Goal: Contribute content: Contribute content

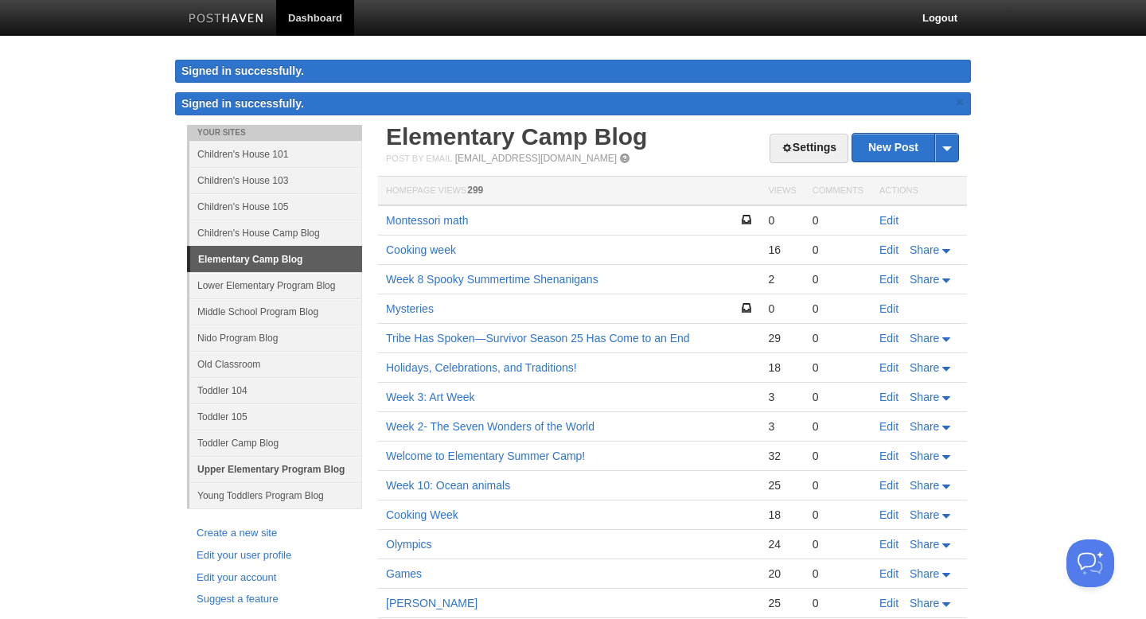
click at [290, 474] on link "Upper Elementary Program Blog" at bounding box center [275, 469] width 173 height 26
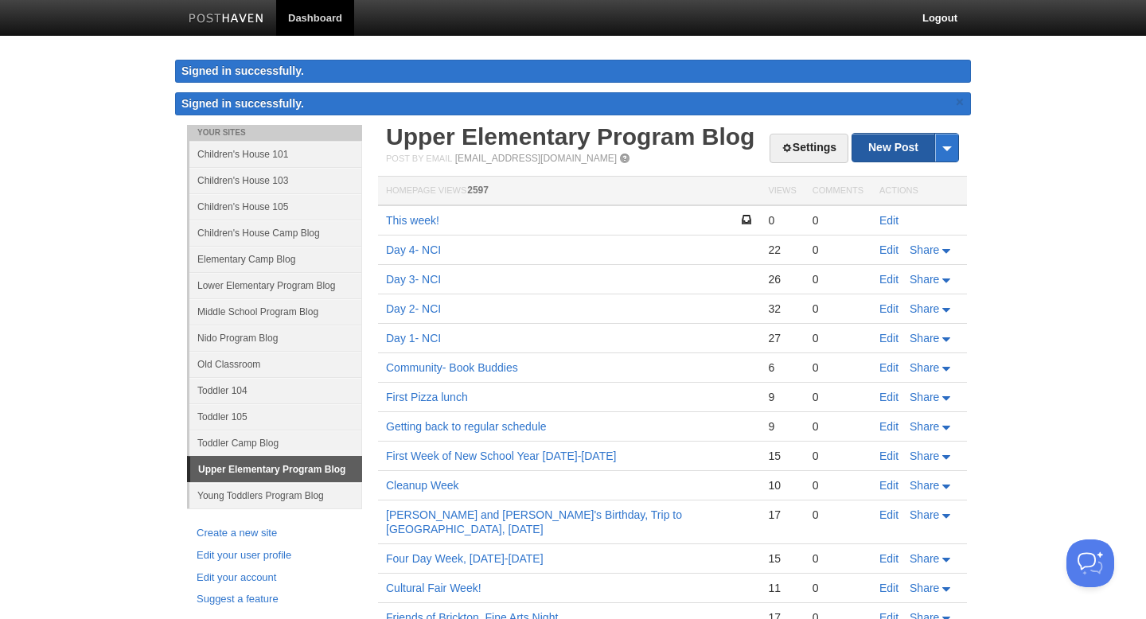
click at [892, 145] on link "New Post" at bounding box center [906, 148] width 106 height 28
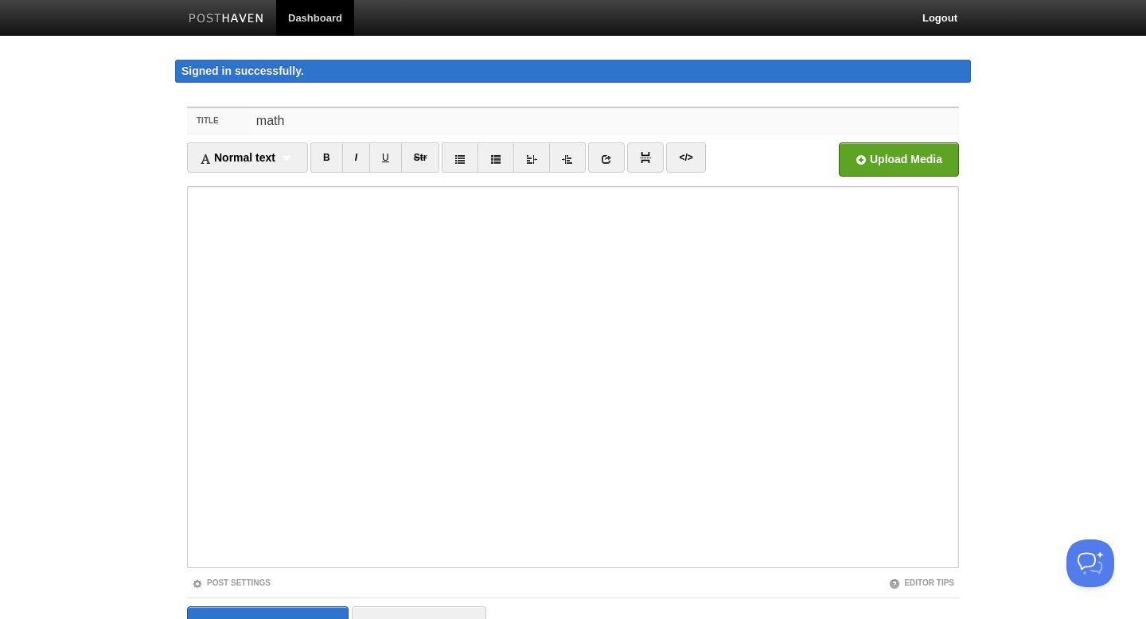
click at [267, 122] on input "math" at bounding box center [606, 120] width 708 height 25
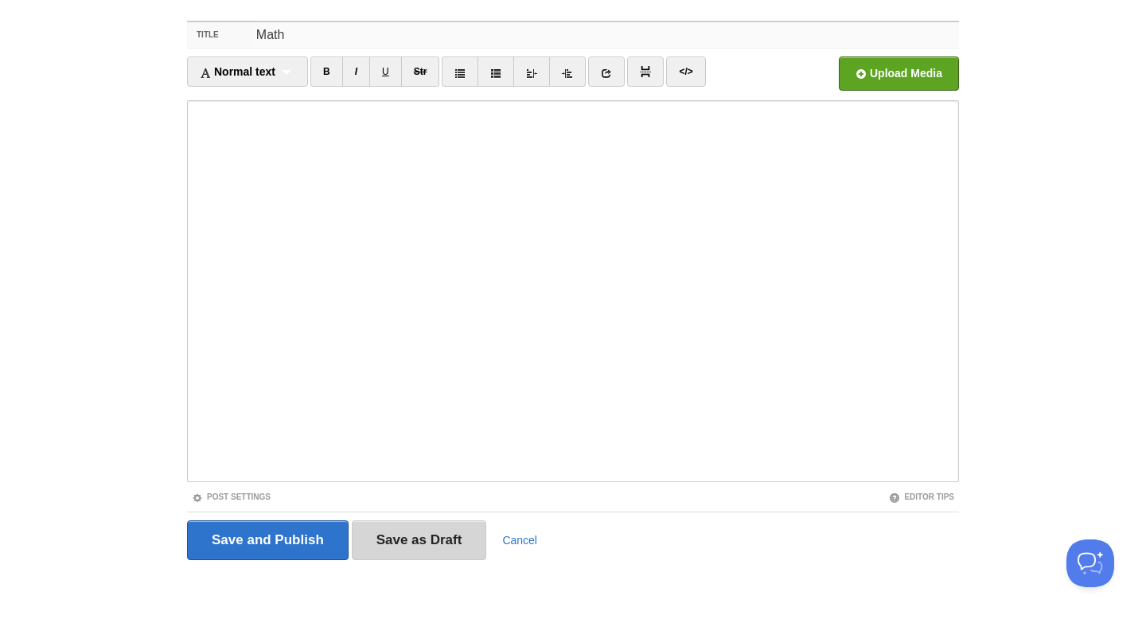
type input "Math"
click at [424, 544] on input "Save as Draft" at bounding box center [419, 541] width 135 height 40
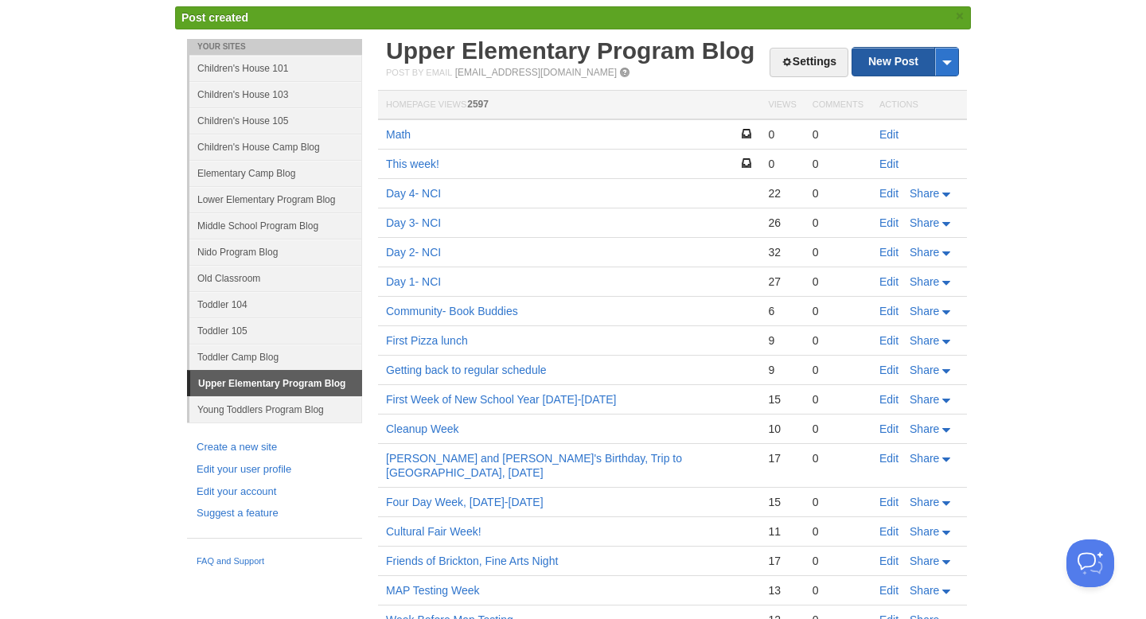
click at [887, 66] on link "New Post" at bounding box center [906, 62] width 106 height 28
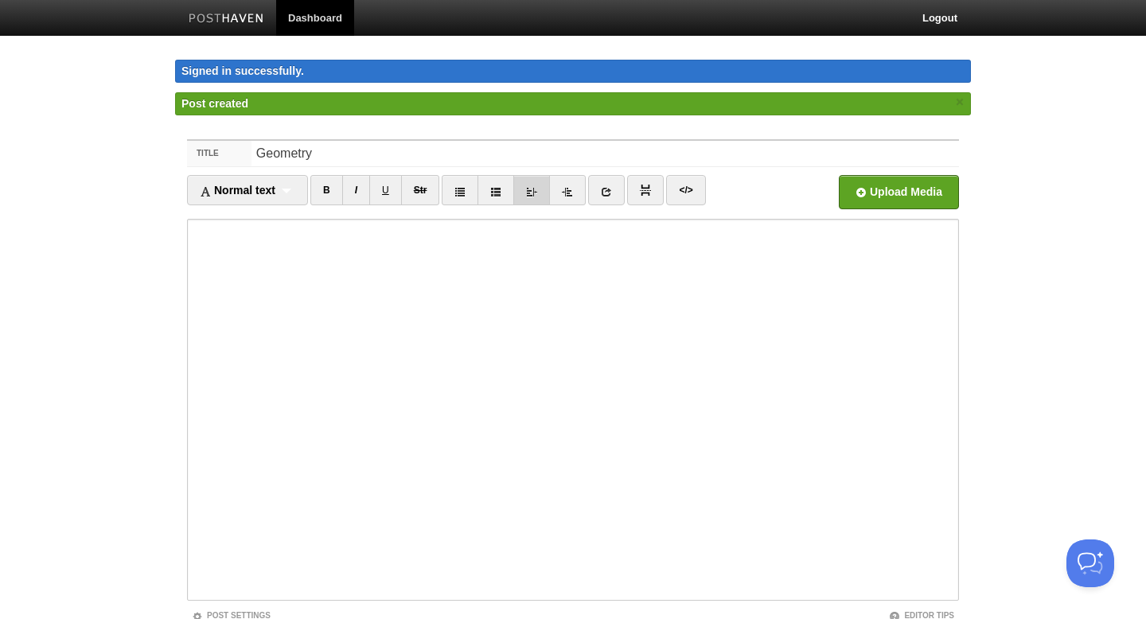
scroll to position [119, 0]
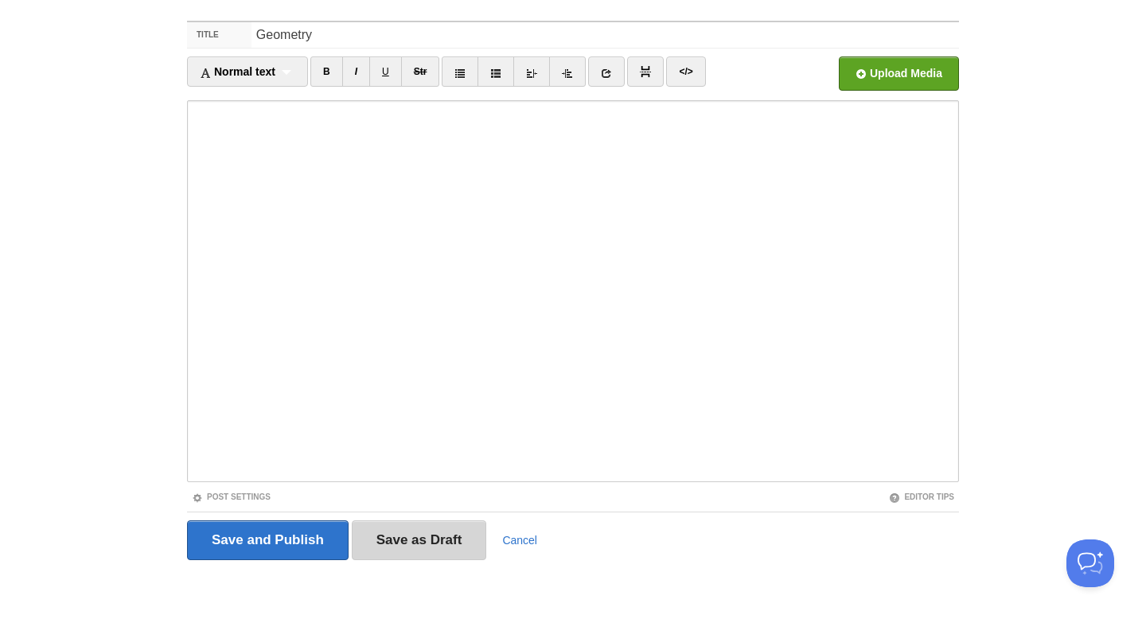
type input "Geometry"
click at [461, 539] on input "Save as Draft" at bounding box center [419, 541] width 135 height 40
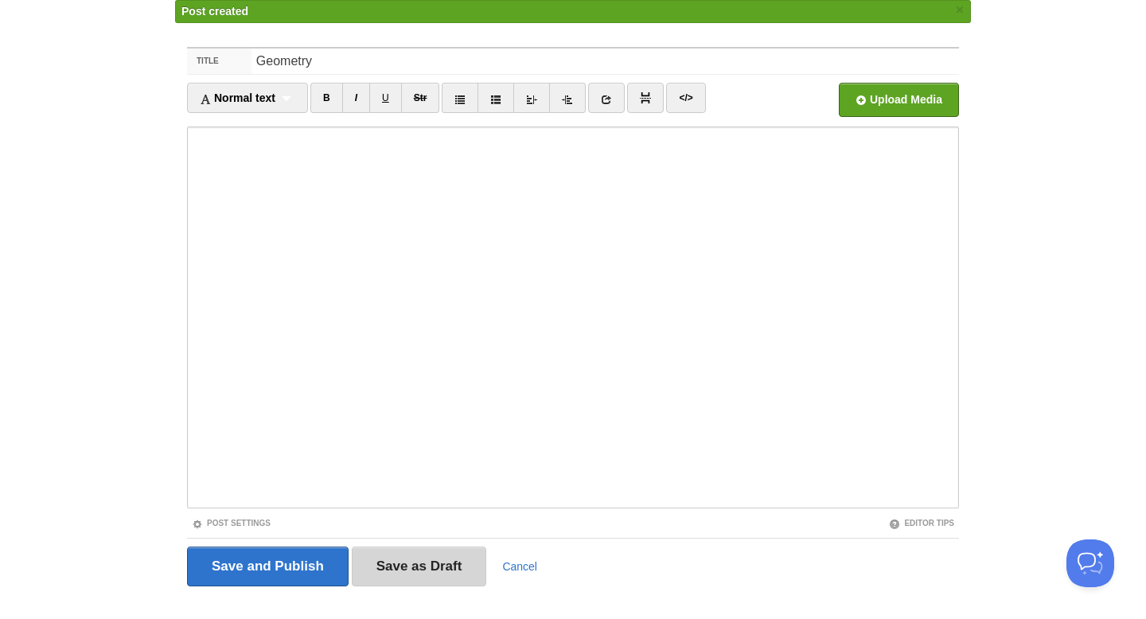
scroll to position [92, 0]
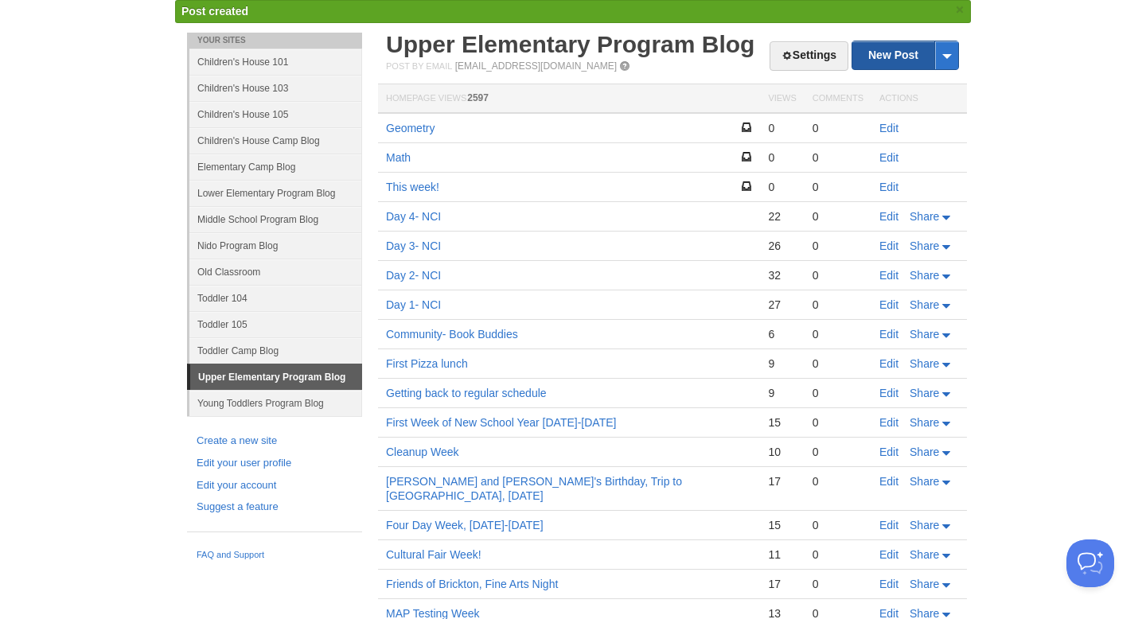
click at [891, 53] on link "New Post" at bounding box center [906, 55] width 106 height 28
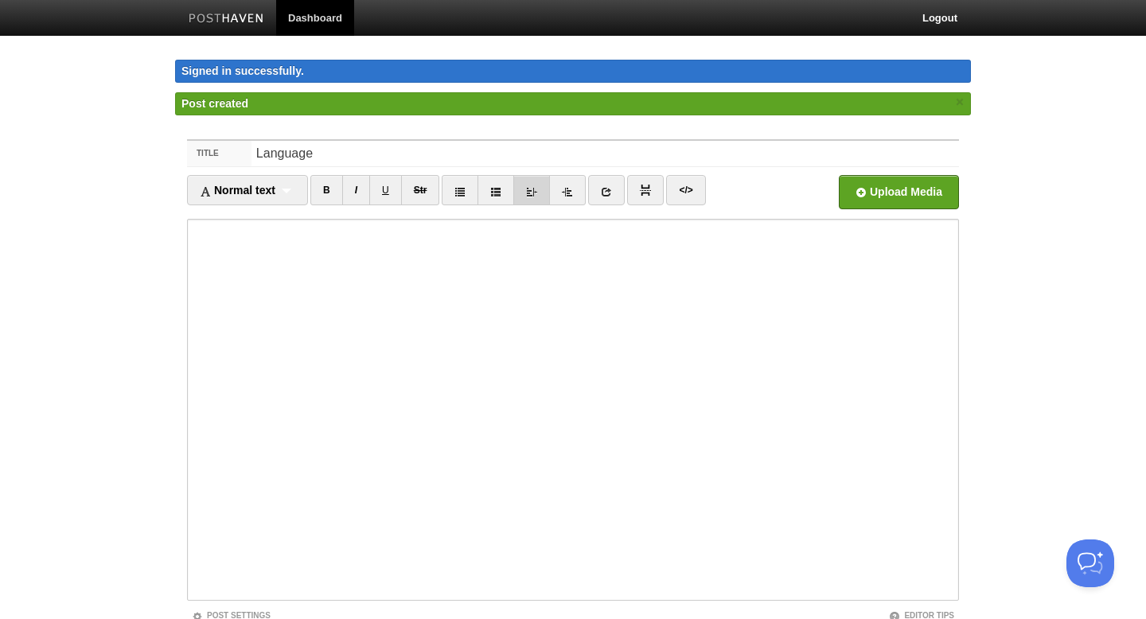
scroll to position [119, 0]
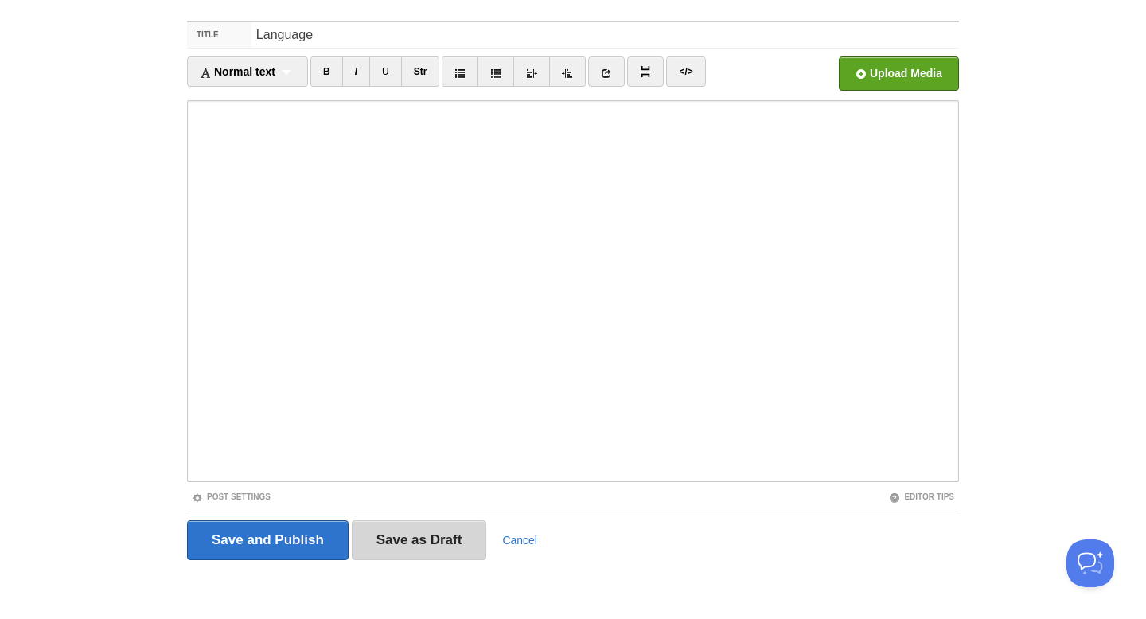
type input "Language"
click at [445, 549] on input "Save as Draft" at bounding box center [419, 541] width 135 height 40
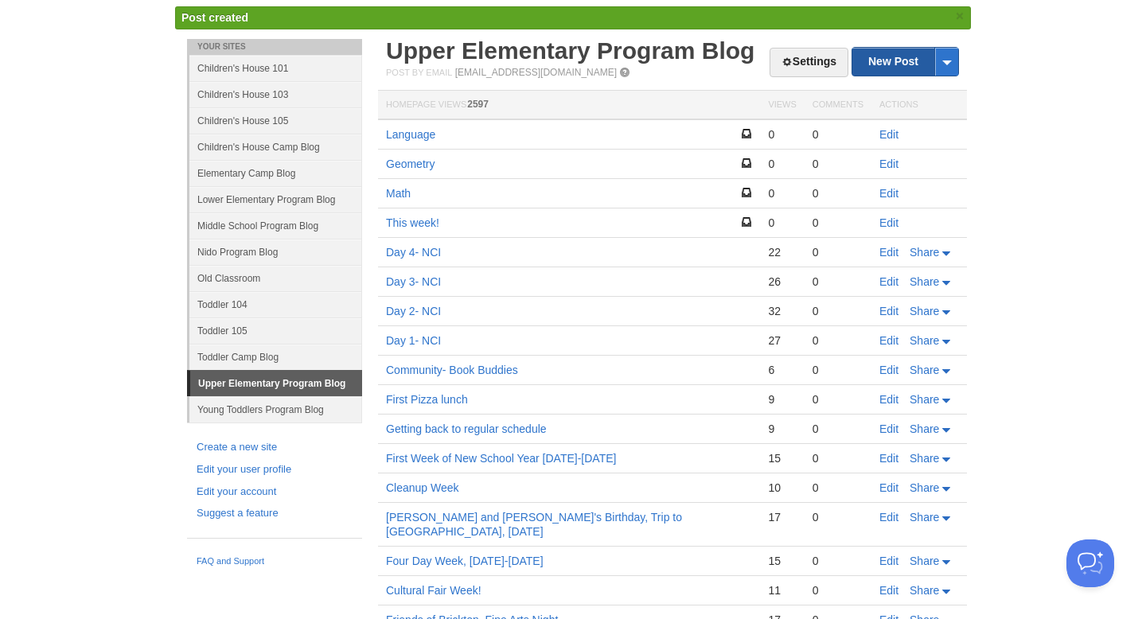
scroll to position [86, 0]
click at [906, 65] on link "New Post" at bounding box center [906, 62] width 106 height 28
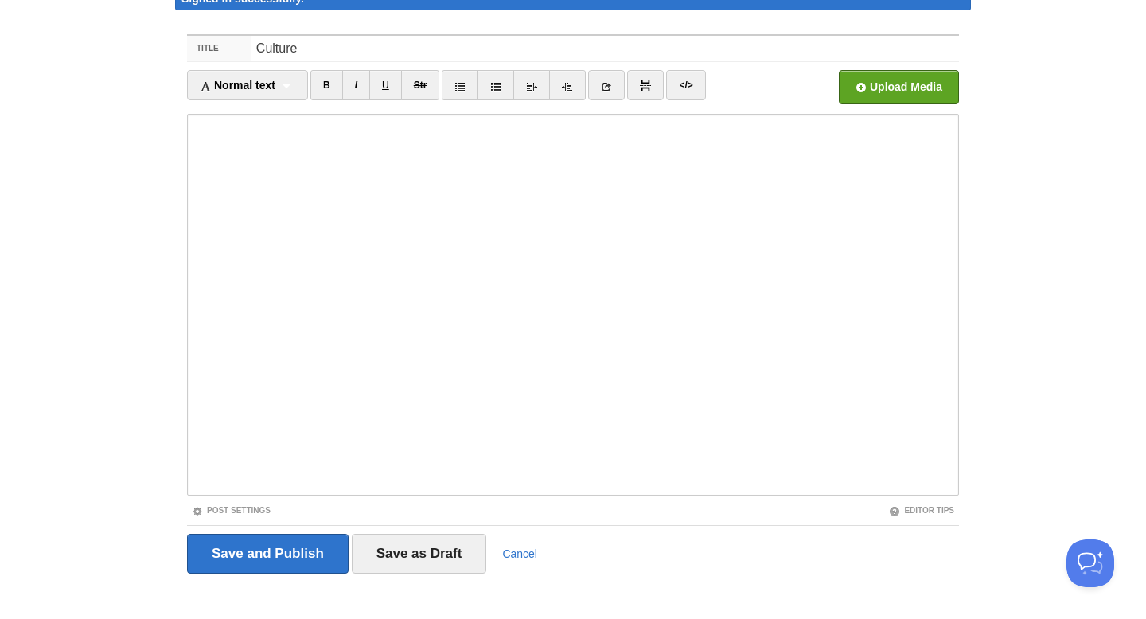
scroll to position [84, 0]
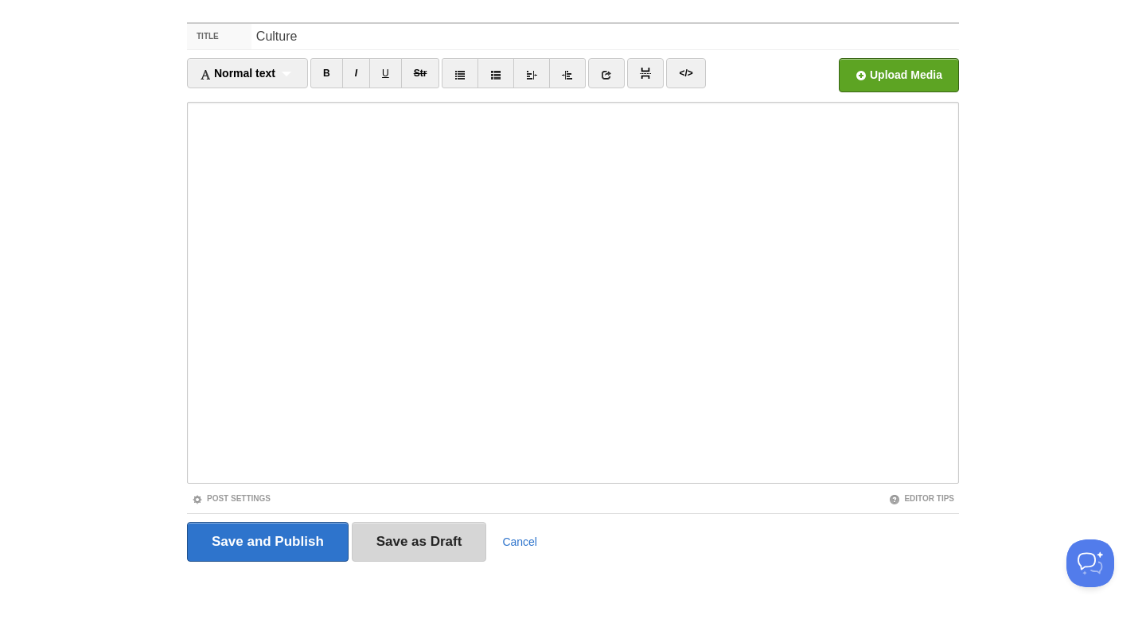
type input "Culture"
click at [395, 550] on input "Save as Draft" at bounding box center [419, 542] width 135 height 40
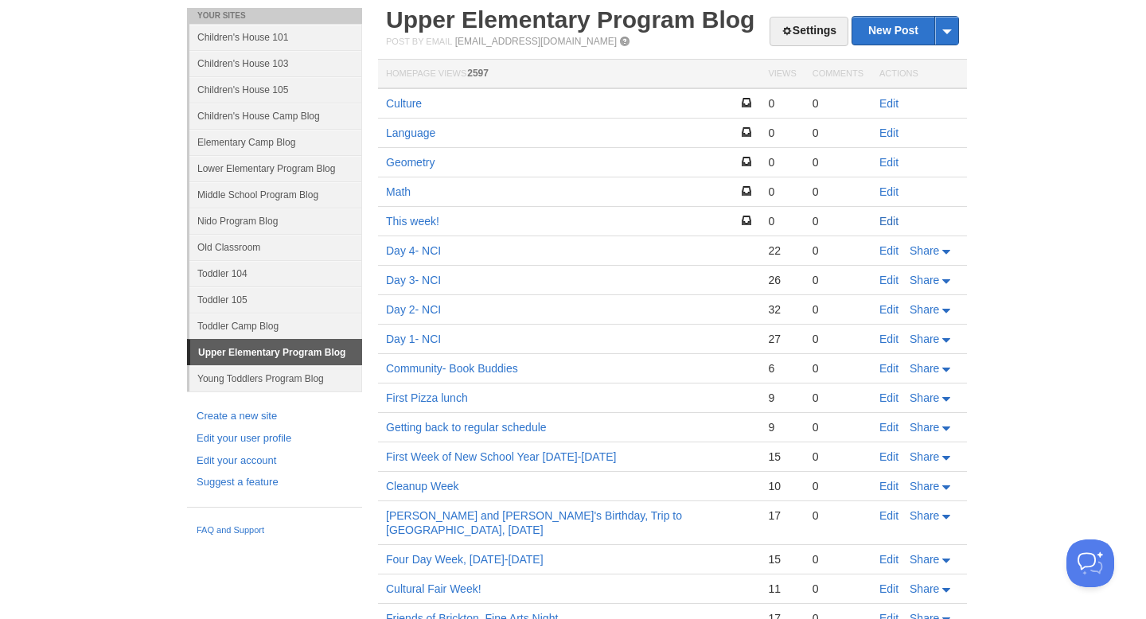
click at [885, 223] on link "Edit" at bounding box center [889, 221] width 19 height 13
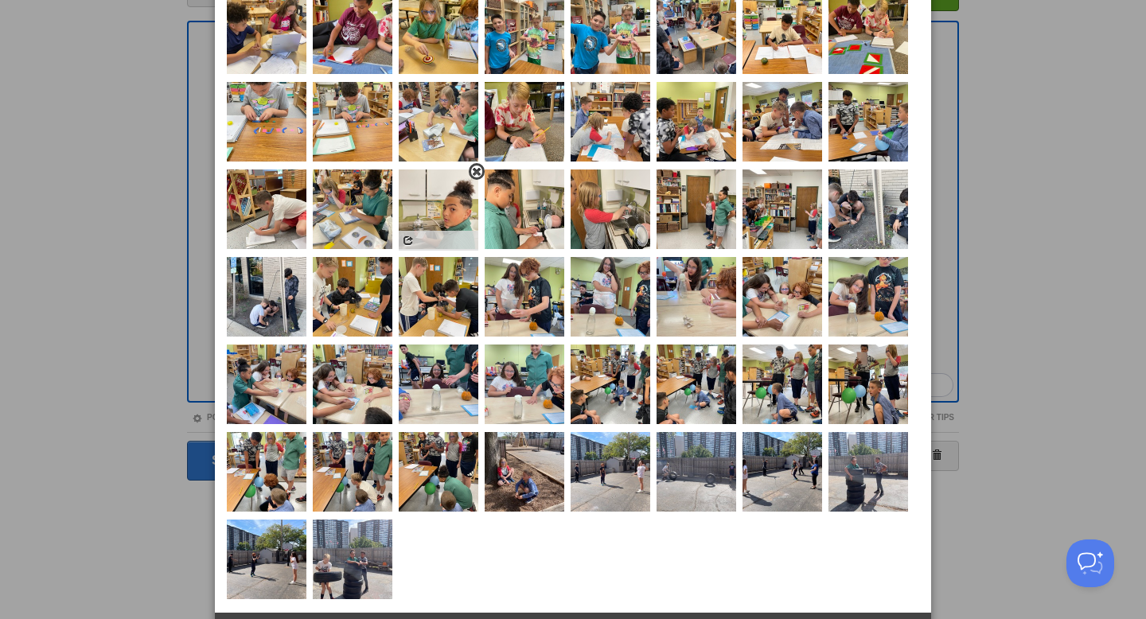
scroll to position [189, 0]
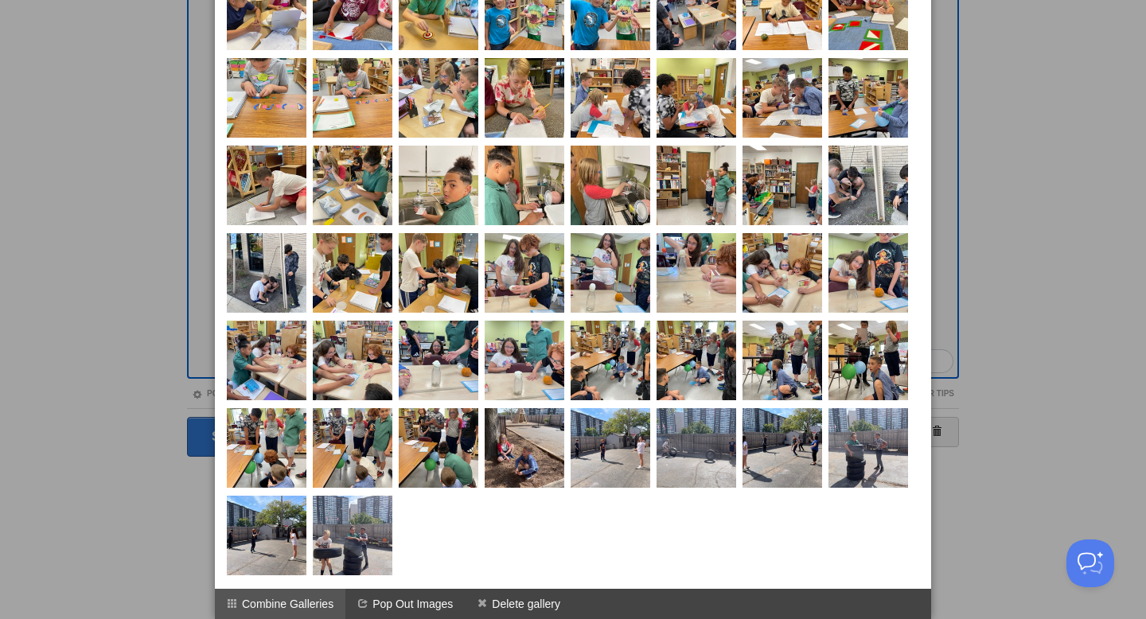
click at [303, 599] on li "Combine Galleries" at bounding box center [280, 604] width 131 height 30
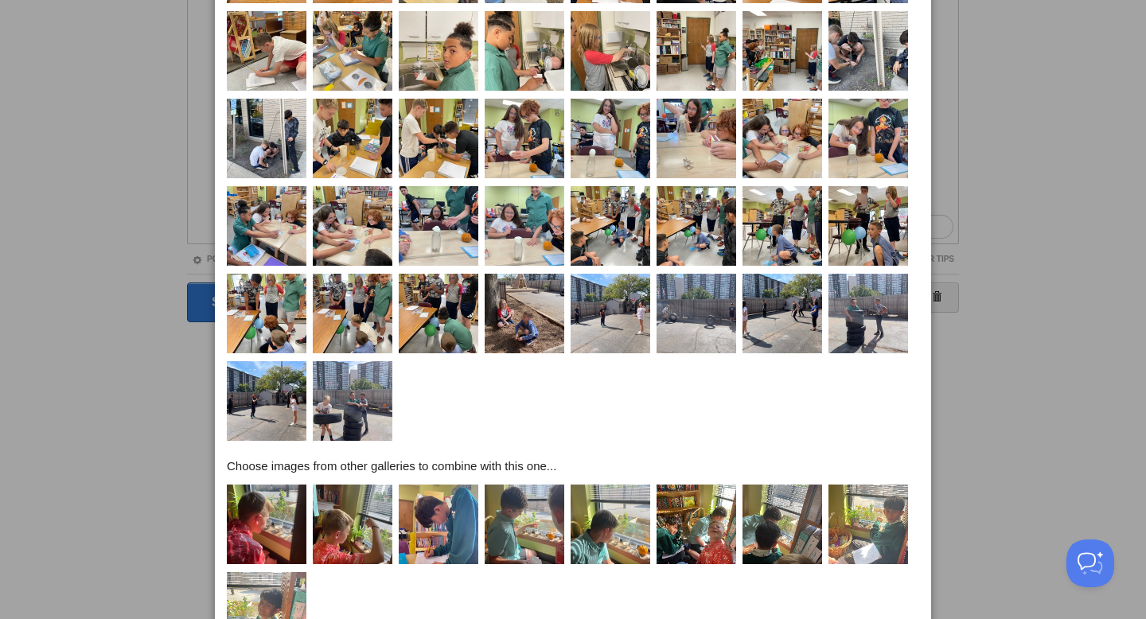
scroll to position [439, 0]
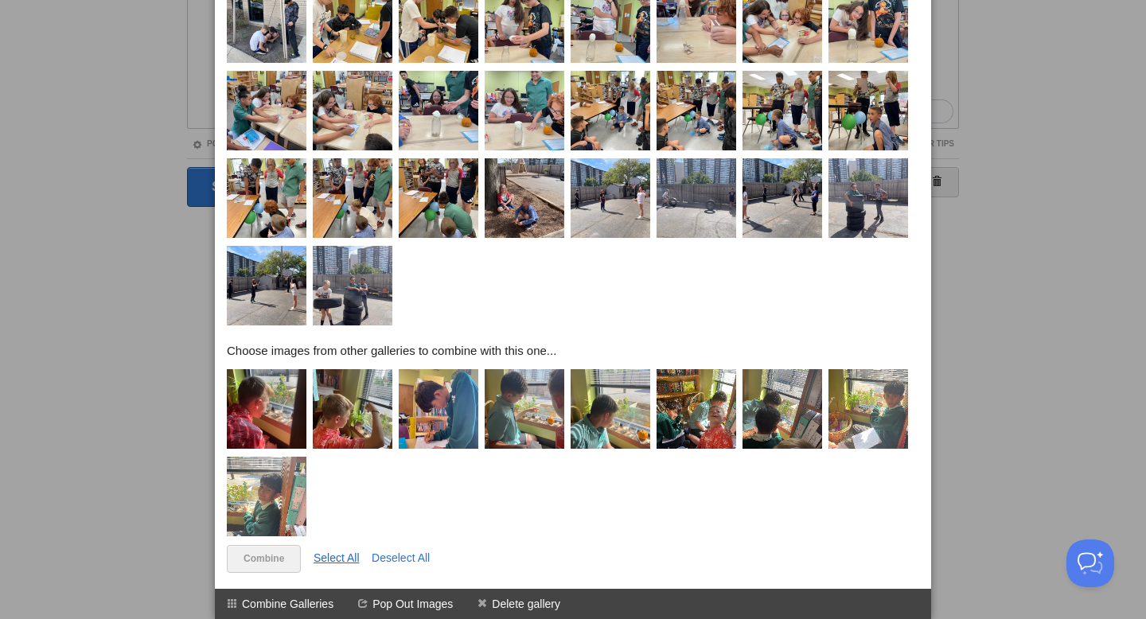
click at [335, 555] on link "Select All" at bounding box center [337, 558] width 46 height 13
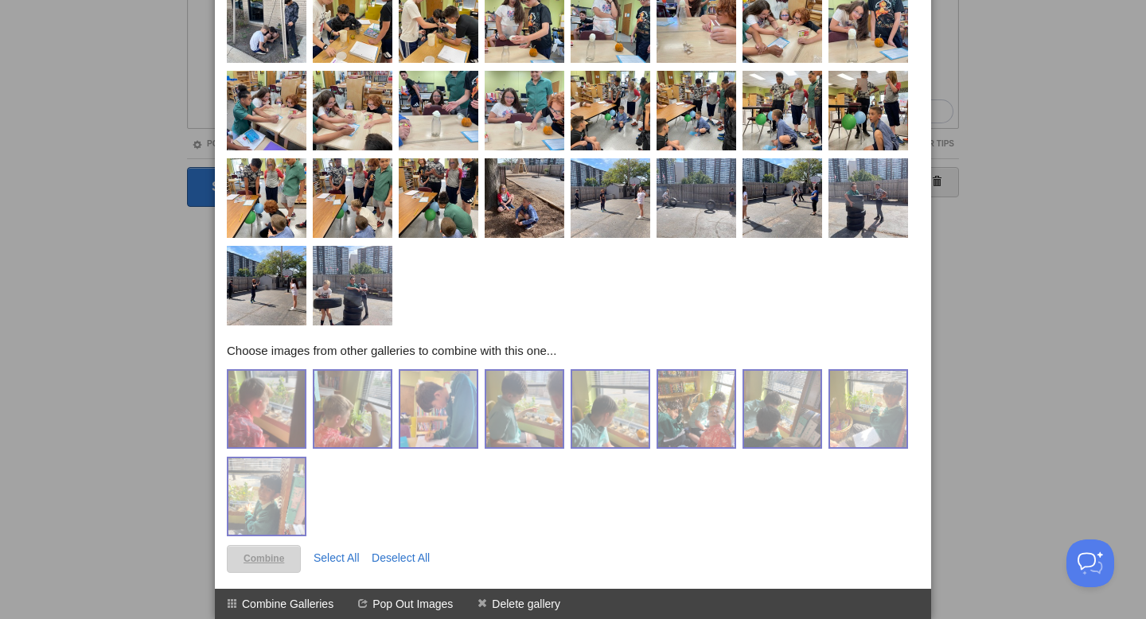
click at [269, 563] on link "Combine" at bounding box center [264, 559] width 74 height 28
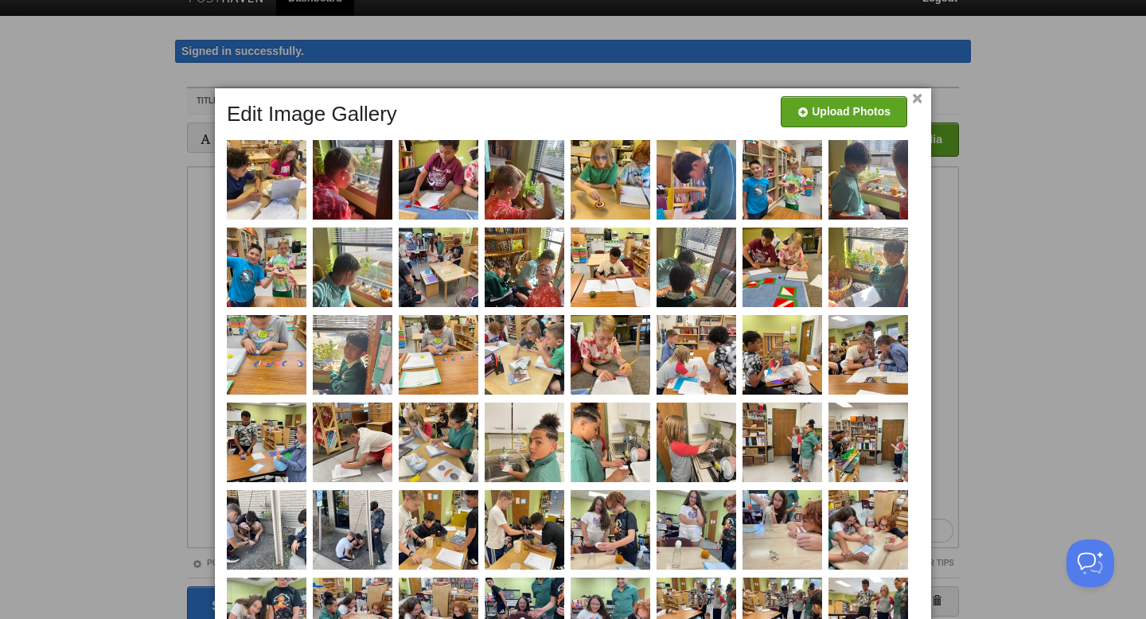
scroll to position [0, 0]
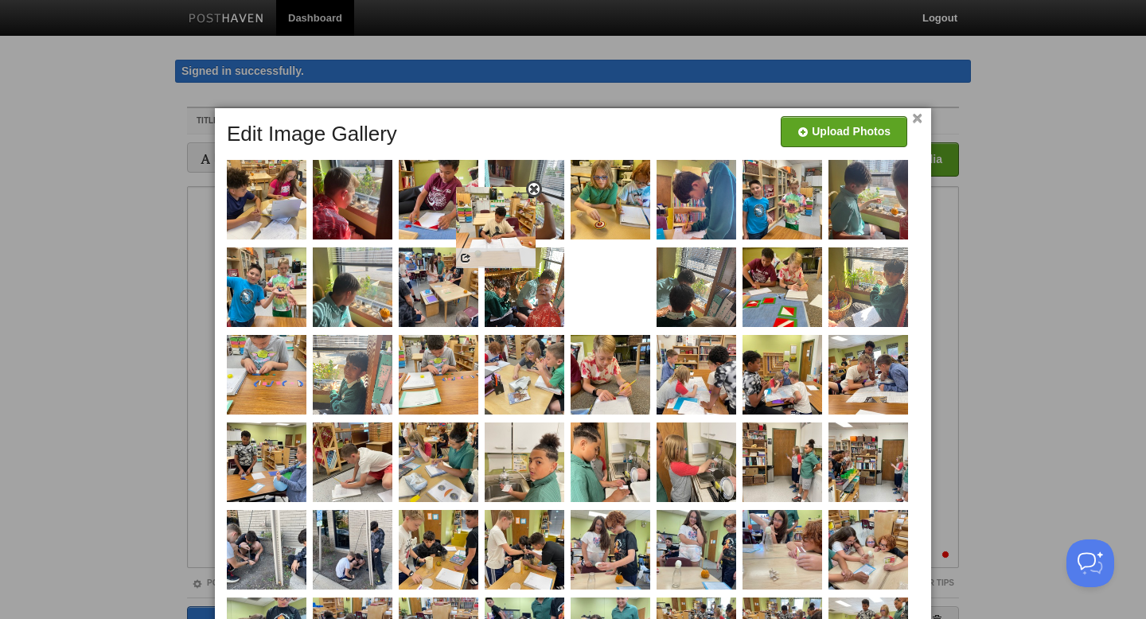
drag, startPoint x: 525, startPoint y: 388, endPoint x: 516, endPoint y: 212, distance: 176.2
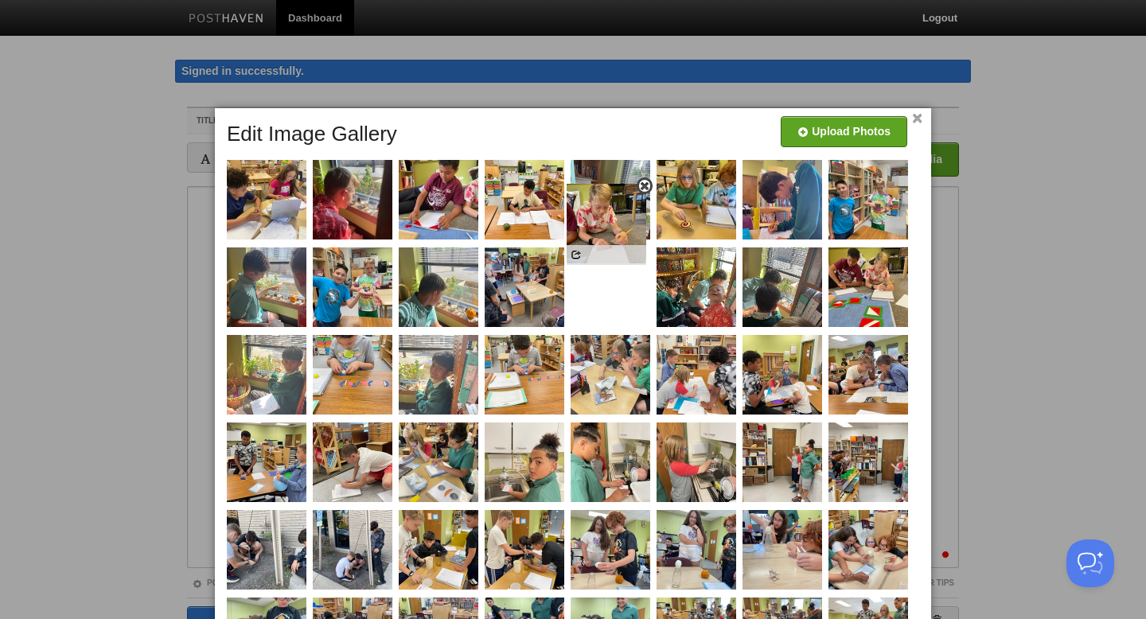
drag, startPoint x: 622, startPoint y: 391, endPoint x: 615, endPoint y: 218, distance: 172.9
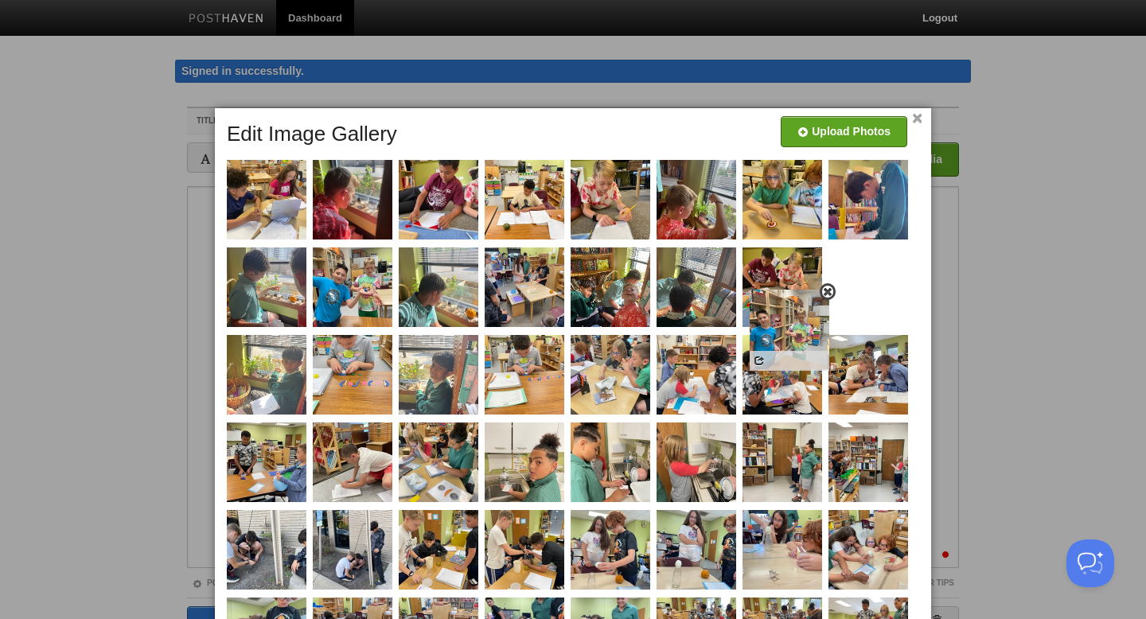
drag, startPoint x: 881, startPoint y: 306, endPoint x: 802, endPoint y: 350, distance: 90.1
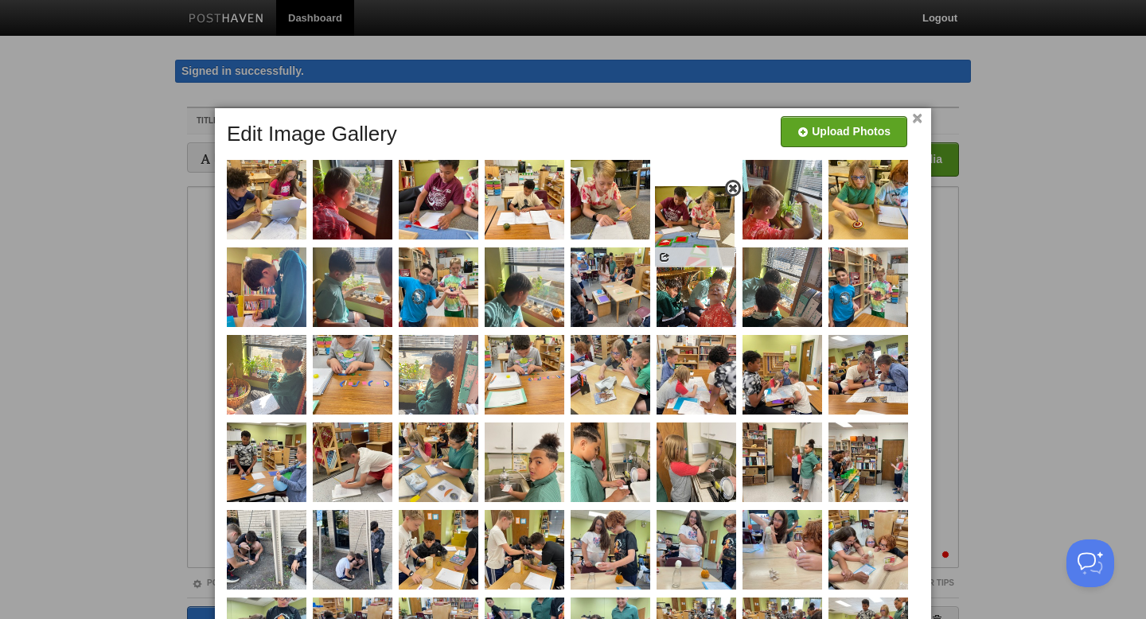
drag, startPoint x: 700, startPoint y: 375, endPoint x: 703, endPoint y: 224, distance: 151.3
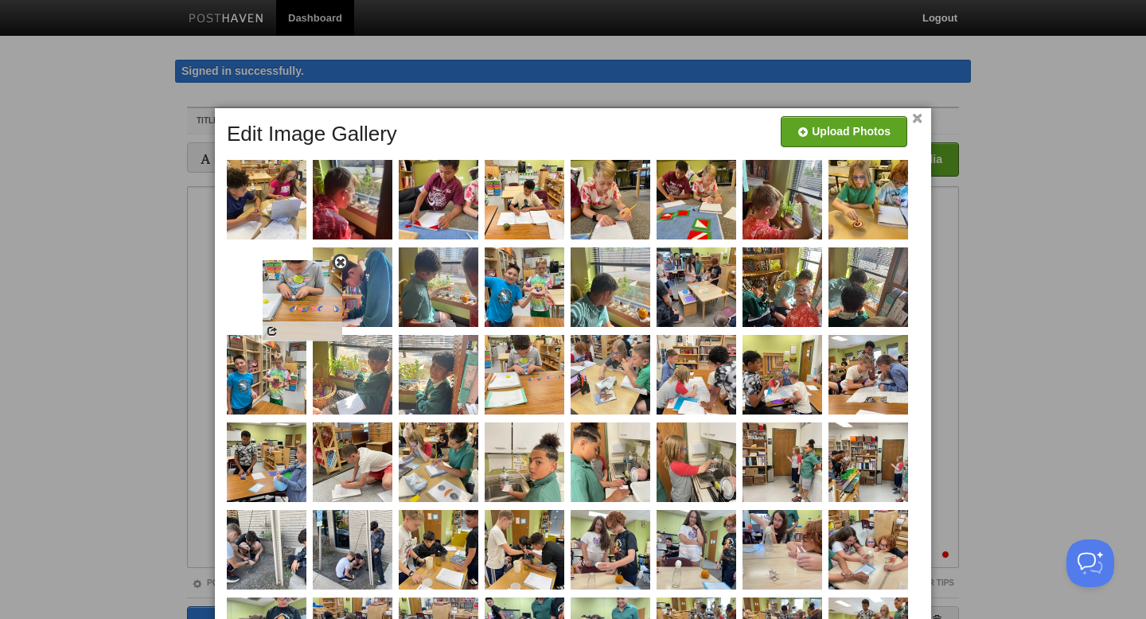
drag, startPoint x: 341, startPoint y: 380, endPoint x: 287, endPoint y: 302, distance: 95.6
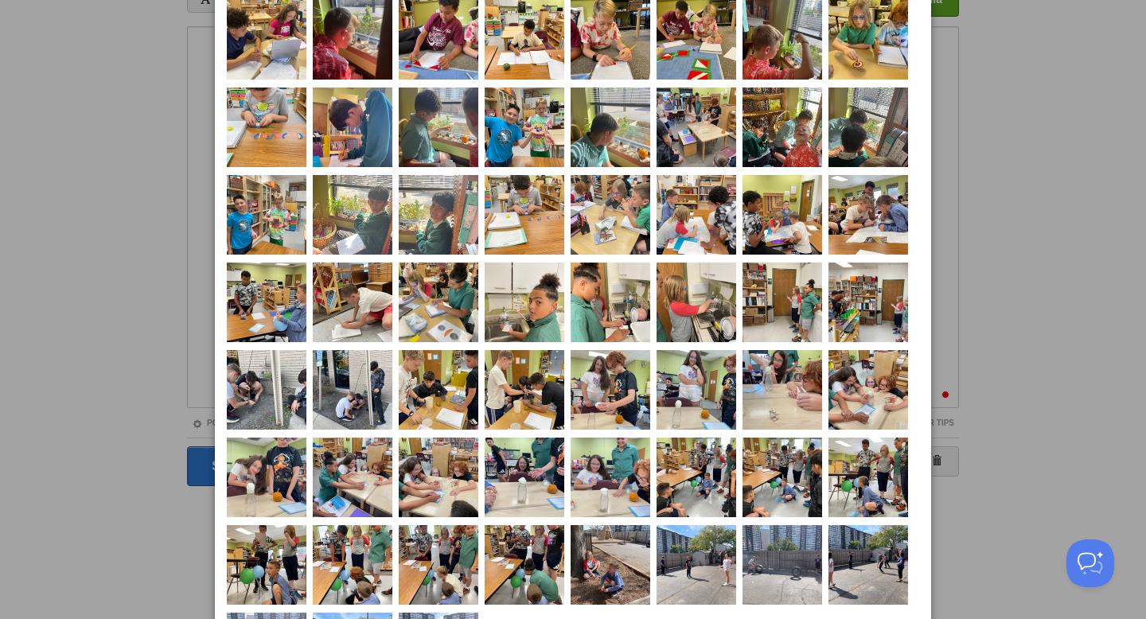
scroll to position [171, 0]
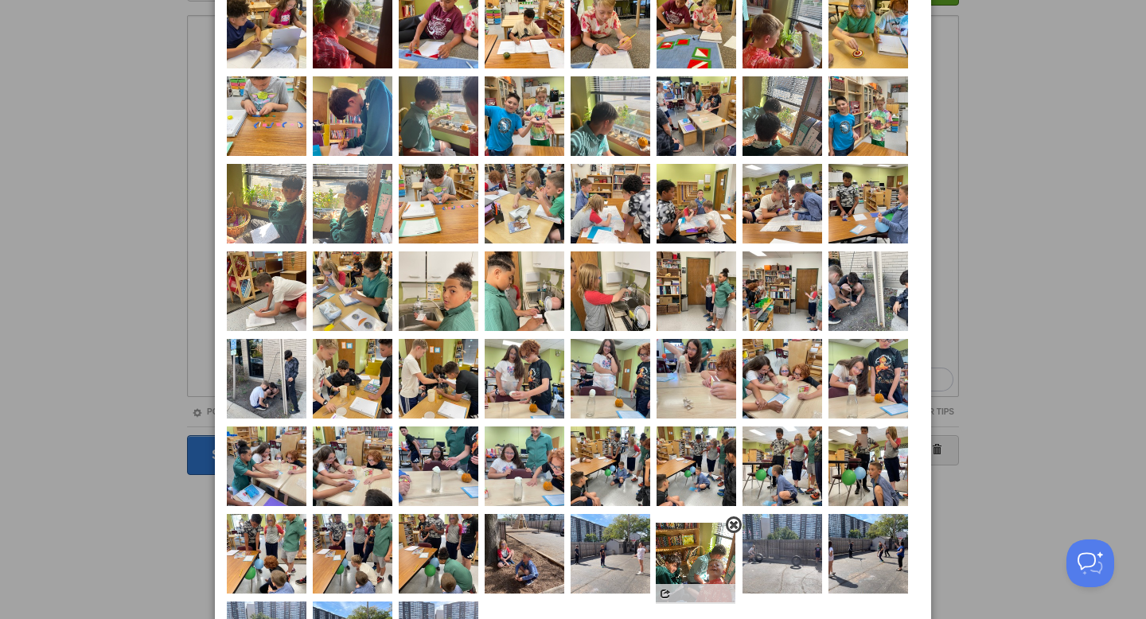
drag, startPoint x: 785, startPoint y: 122, endPoint x: 698, endPoint y: 568, distance: 454.9
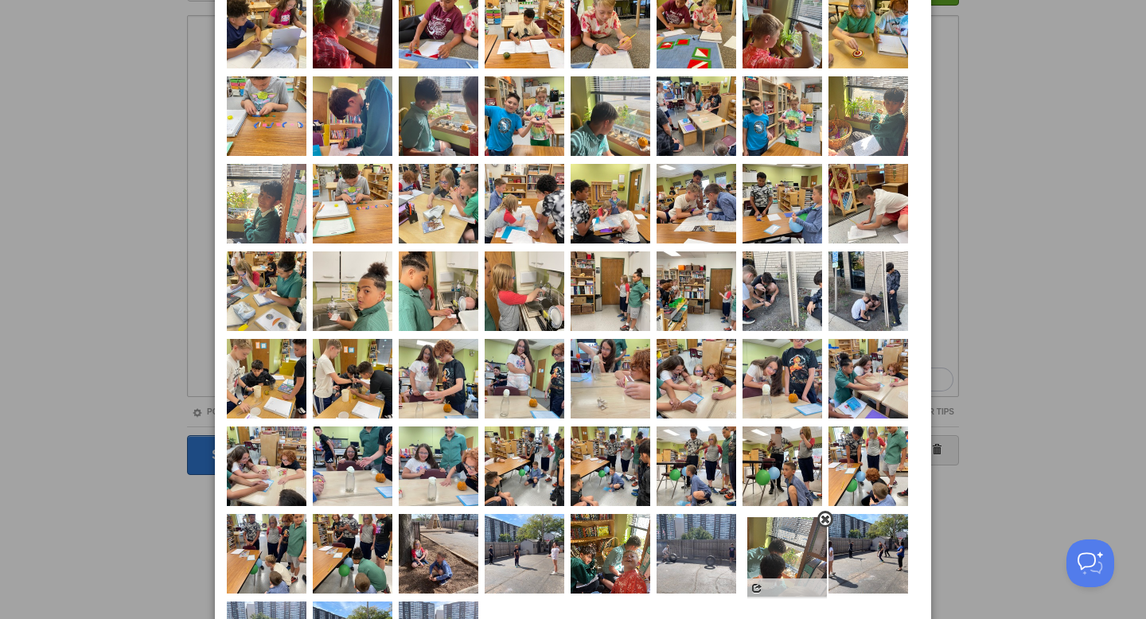
drag, startPoint x: 771, startPoint y: 110, endPoint x: 772, endPoint y: 550, distance: 440.2
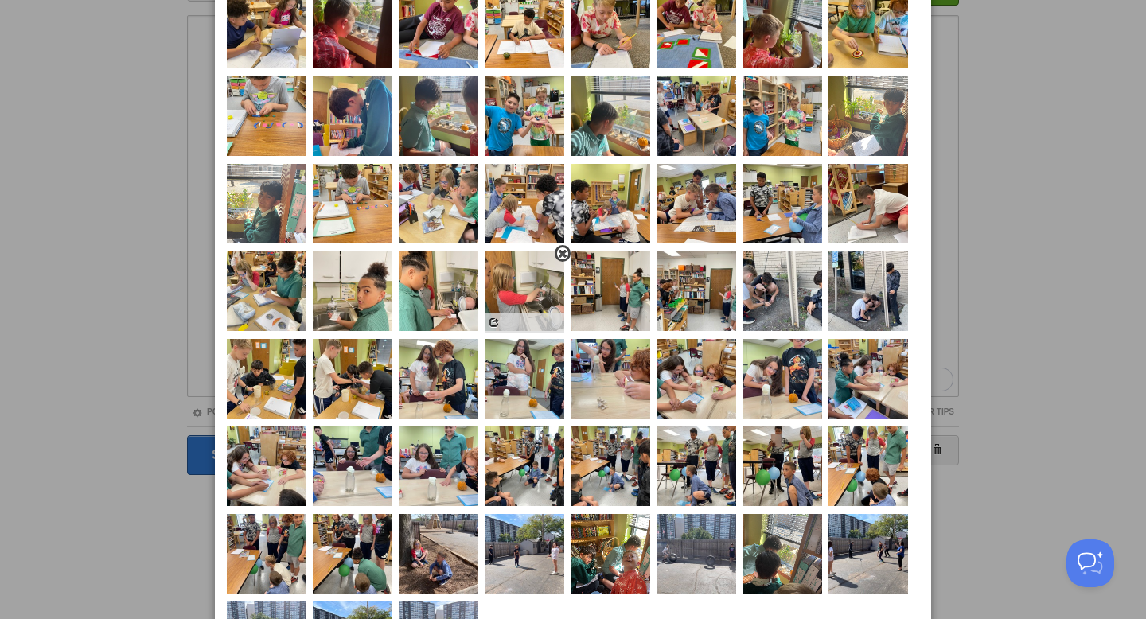
scroll to position [102, 0]
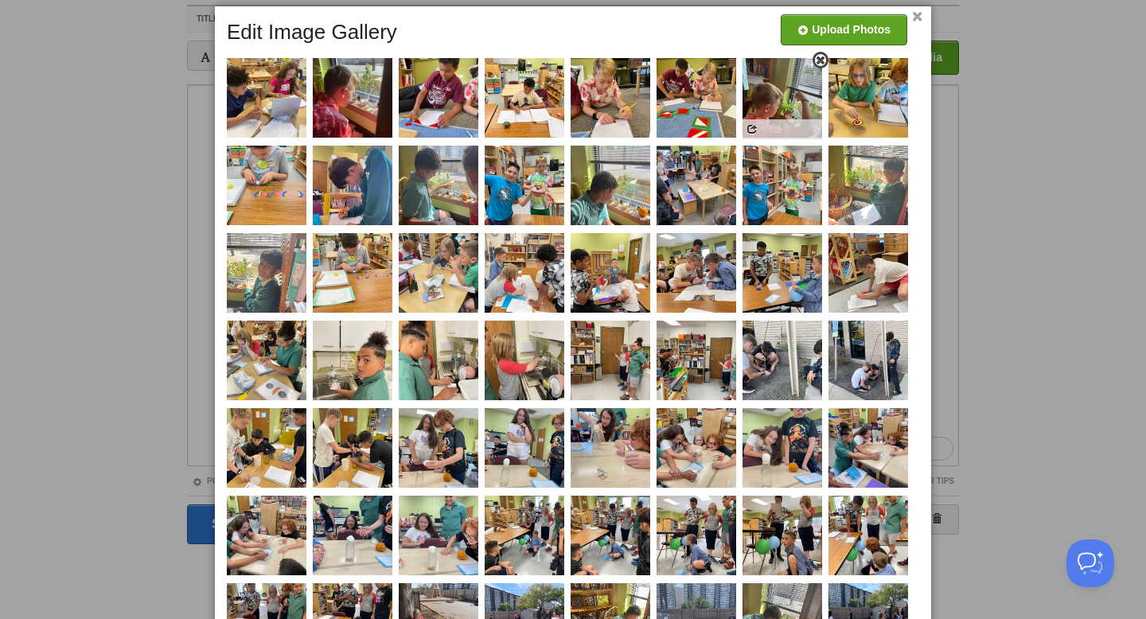
click at [780, 92] on img at bounding box center [783, 98] width 80 height 80
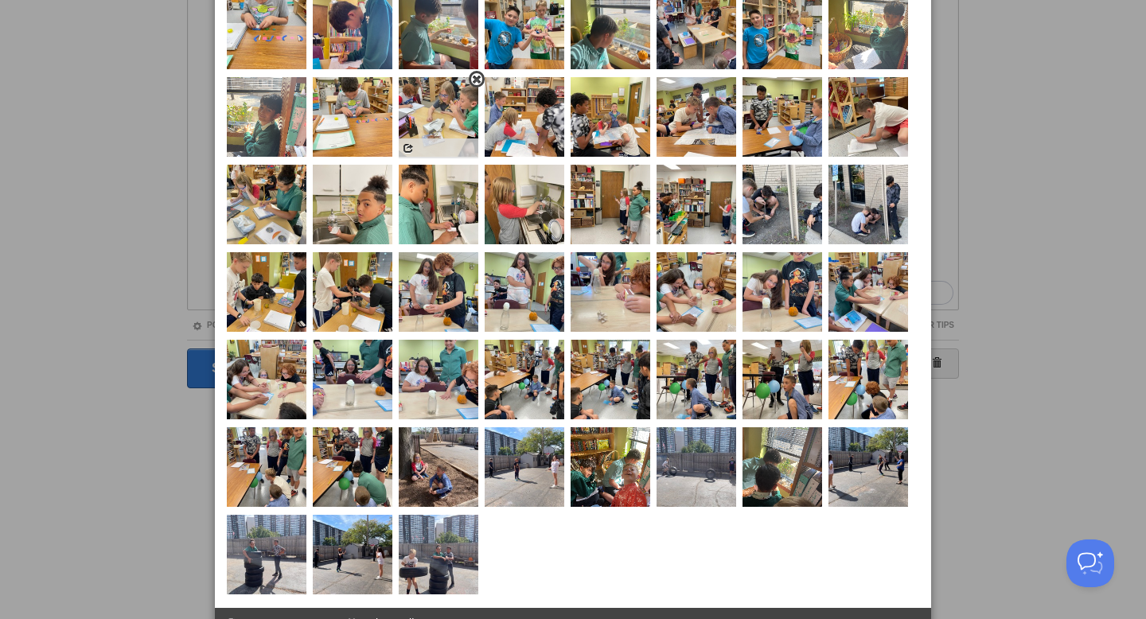
scroll to position [277, 0]
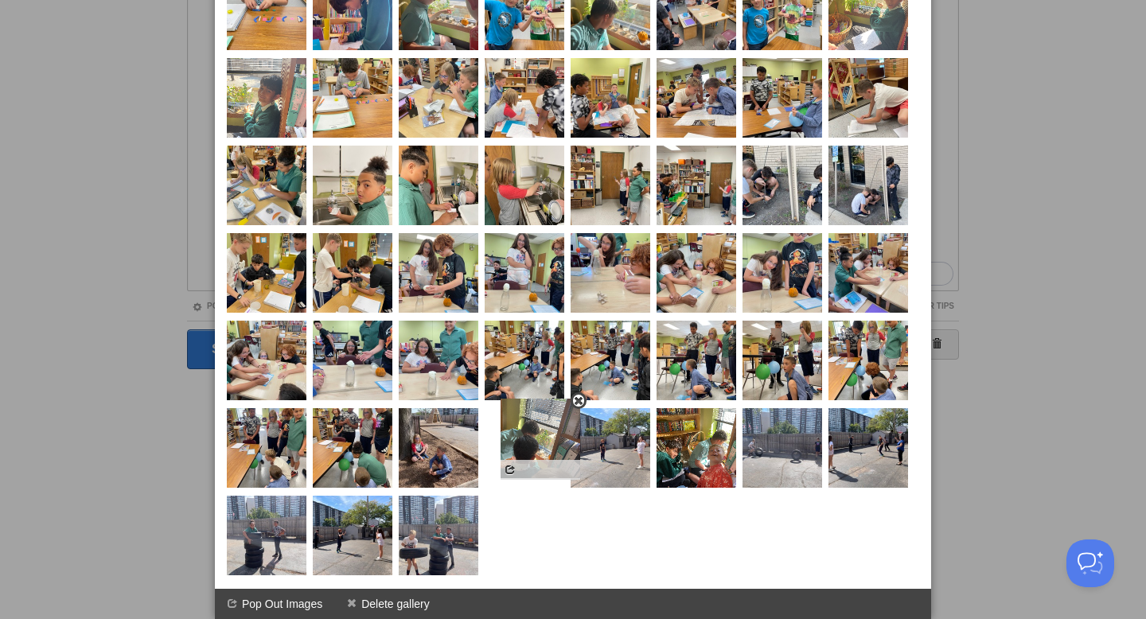
drag, startPoint x: 805, startPoint y: 459, endPoint x: 556, endPoint y: 450, distance: 248.5
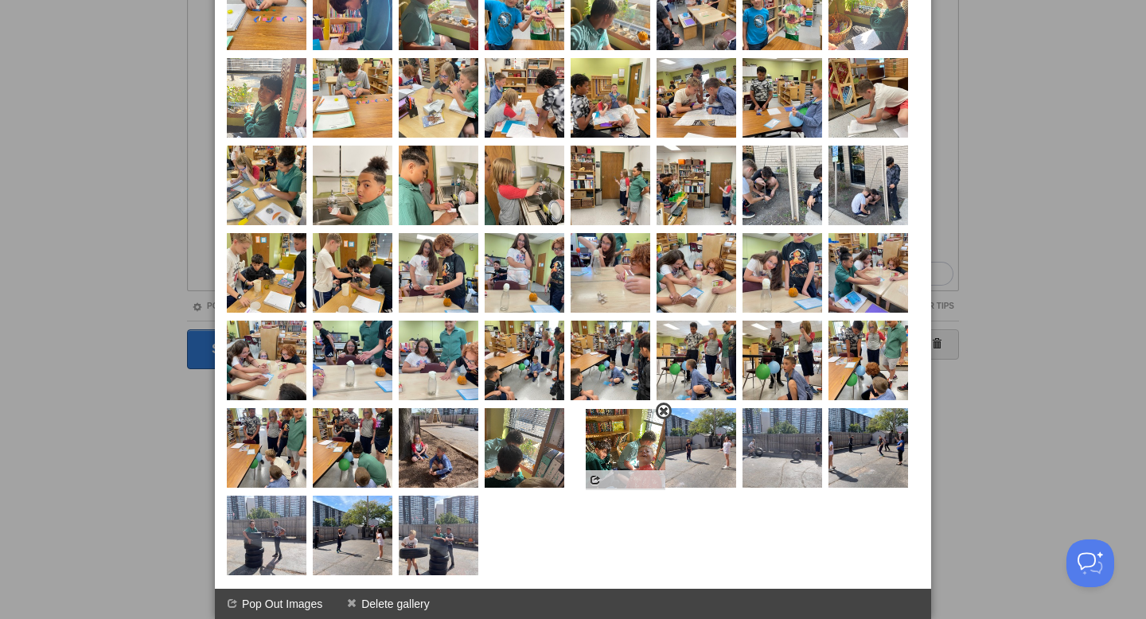
drag, startPoint x: 714, startPoint y: 453, endPoint x: 639, endPoint y: 454, distance: 74.8
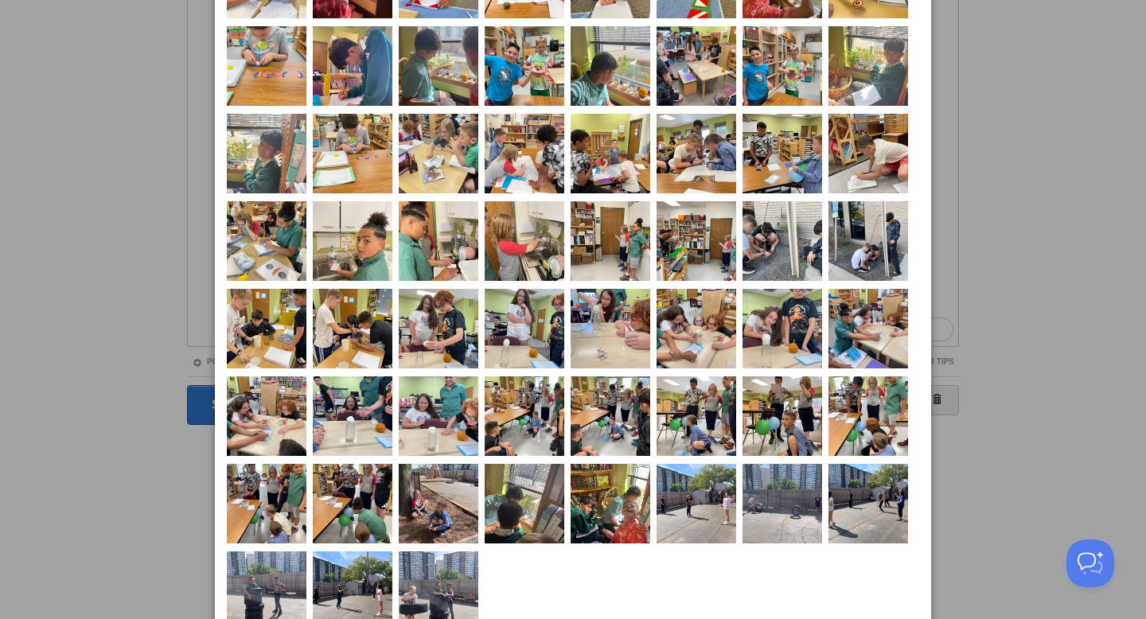
scroll to position [201, 0]
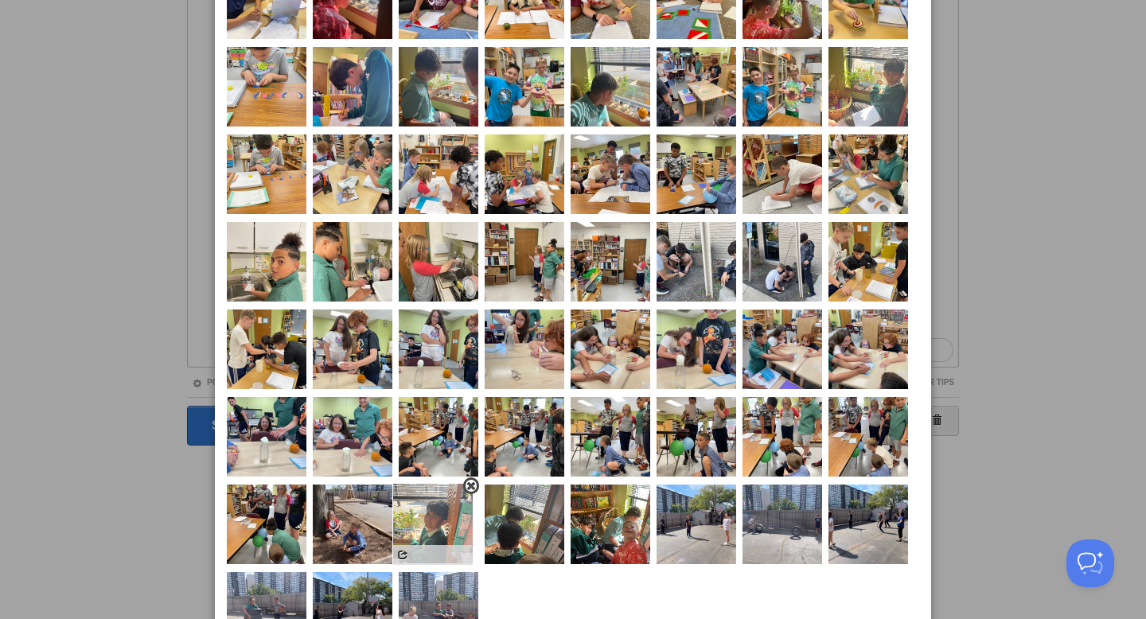
drag, startPoint x: 262, startPoint y: 180, endPoint x: 427, endPoint y: 536, distance: 392.5
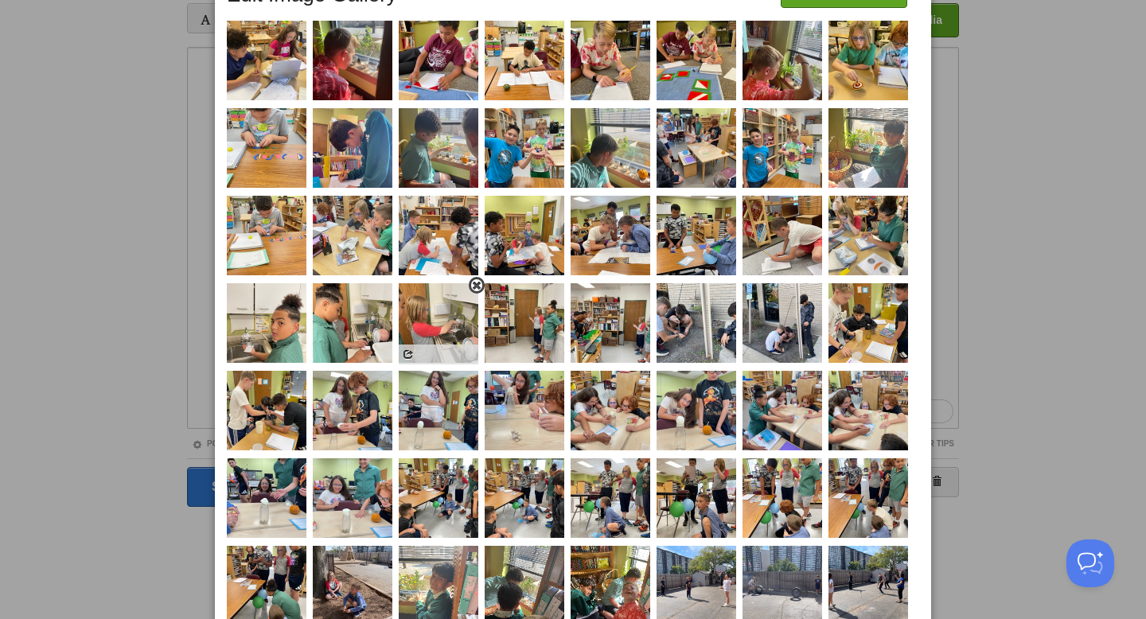
scroll to position [120, 0]
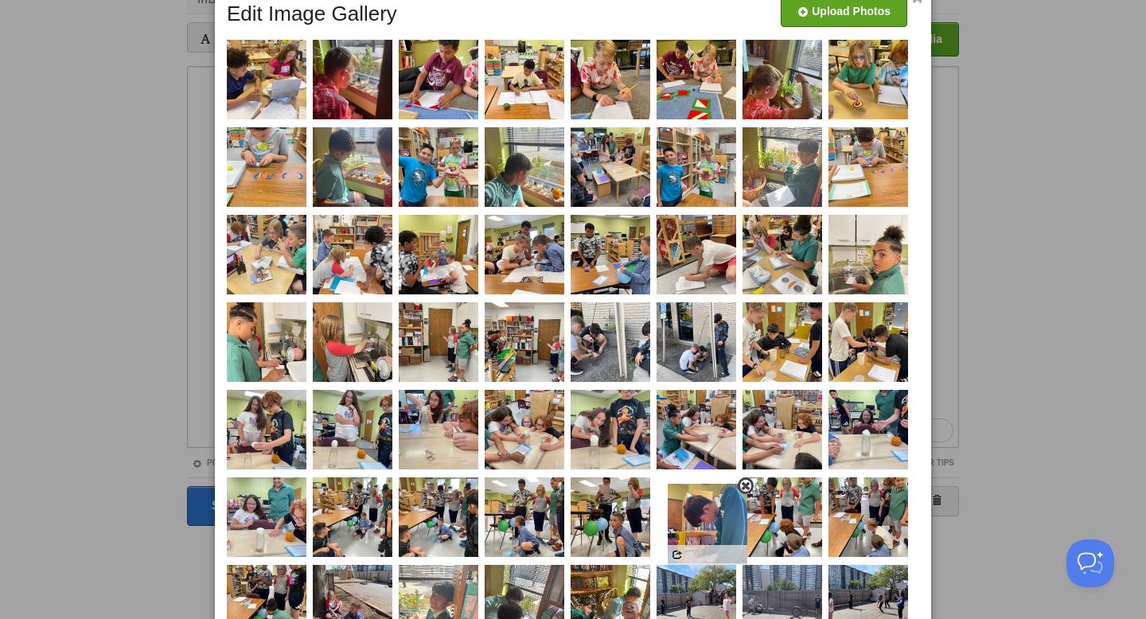
drag, startPoint x: 366, startPoint y: 177, endPoint x: 722, endPoint y: 532, distance: 502.6
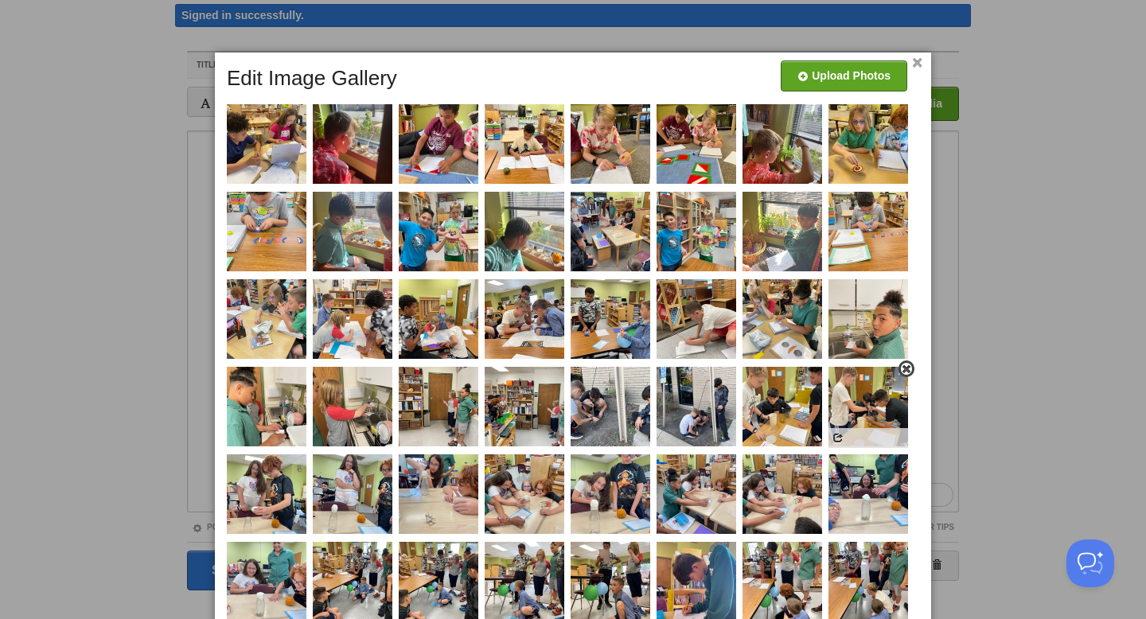
scroll to position [54, 0]
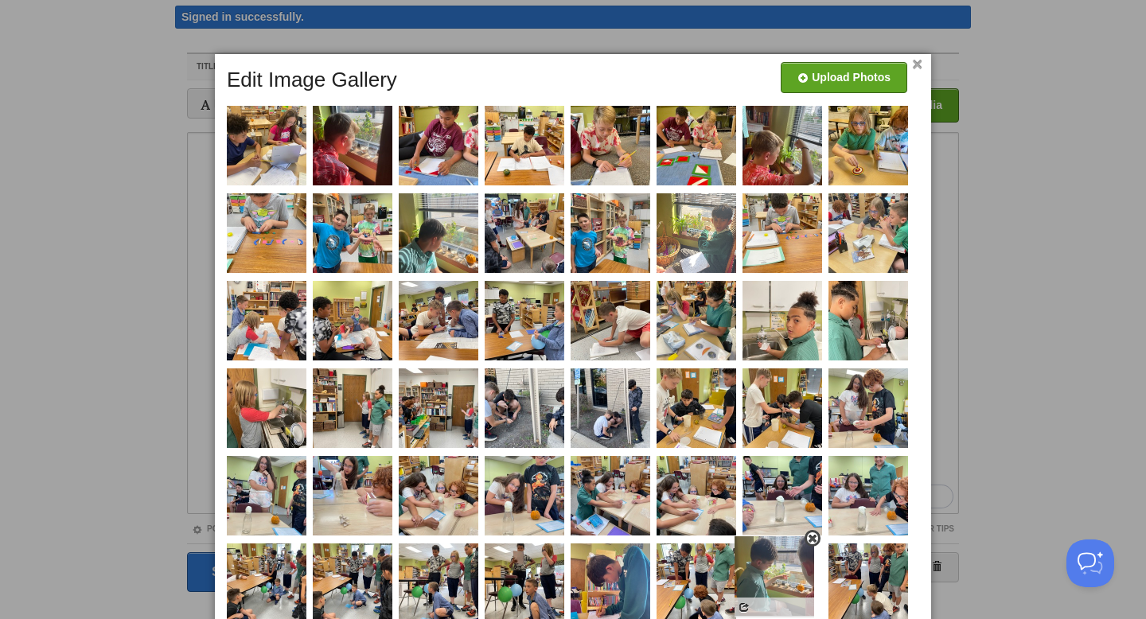
drag, startPoint x: 357, startPoint y: 238, endPoint x: 778, endPoint y: 580, distance: 543.3
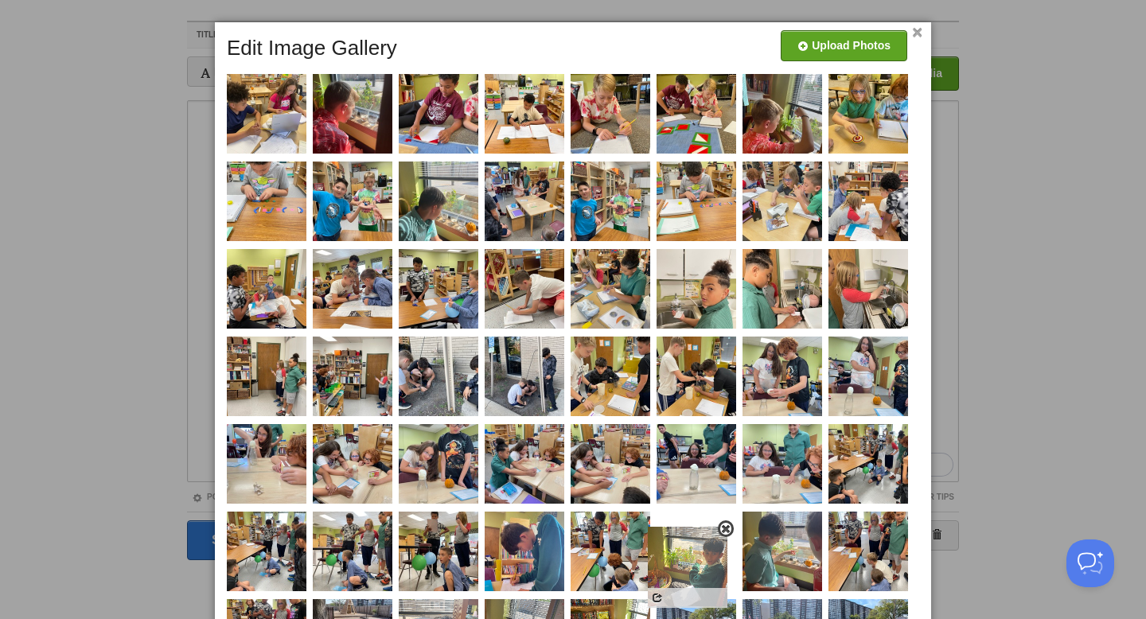
drag, startPoint x: 705, startPoint y: 238, endPoint x: 696, endPoint y: 604, distance: 366.3
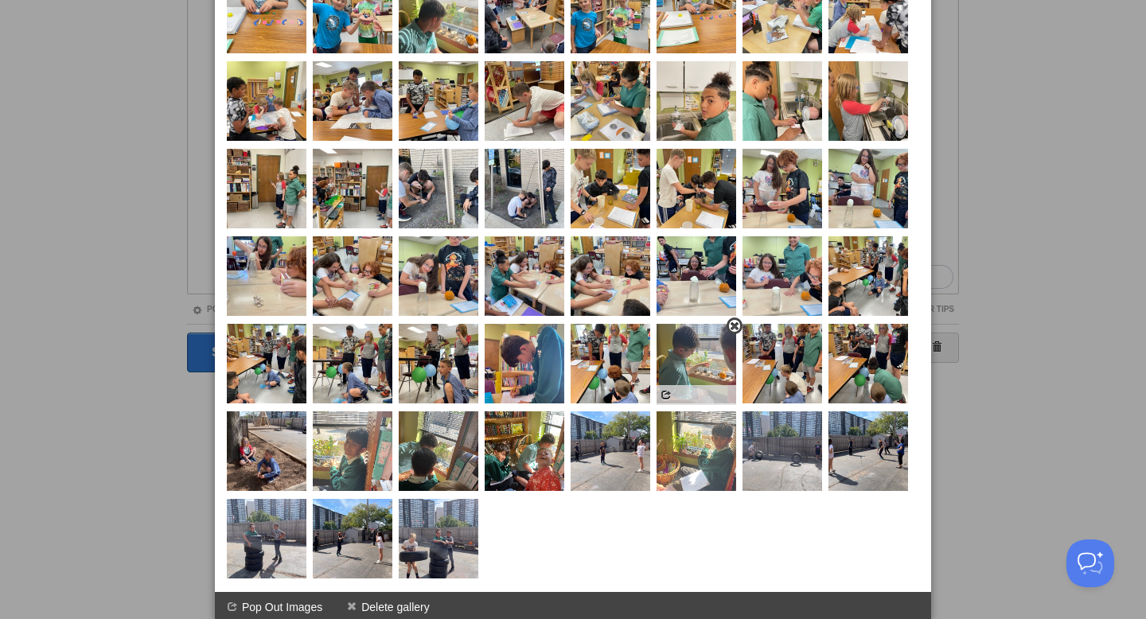
scroll to position [277, 0]
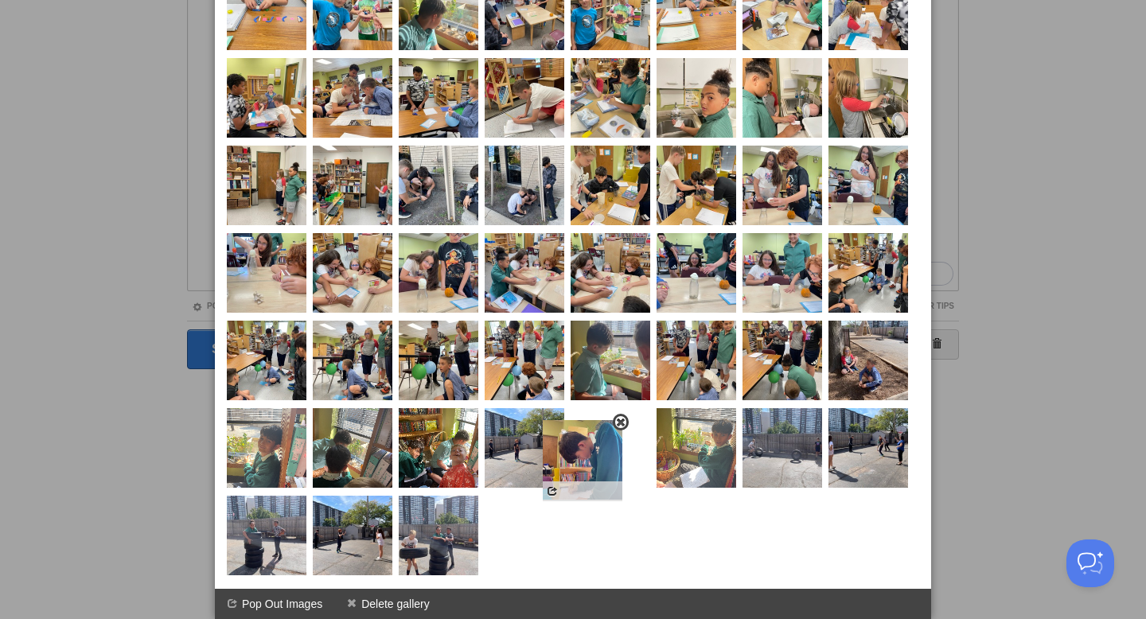
drag, startPoint x: 521, startPoint y: 365, endPoint x: 579, endPoint y: 465, distance: 115.2
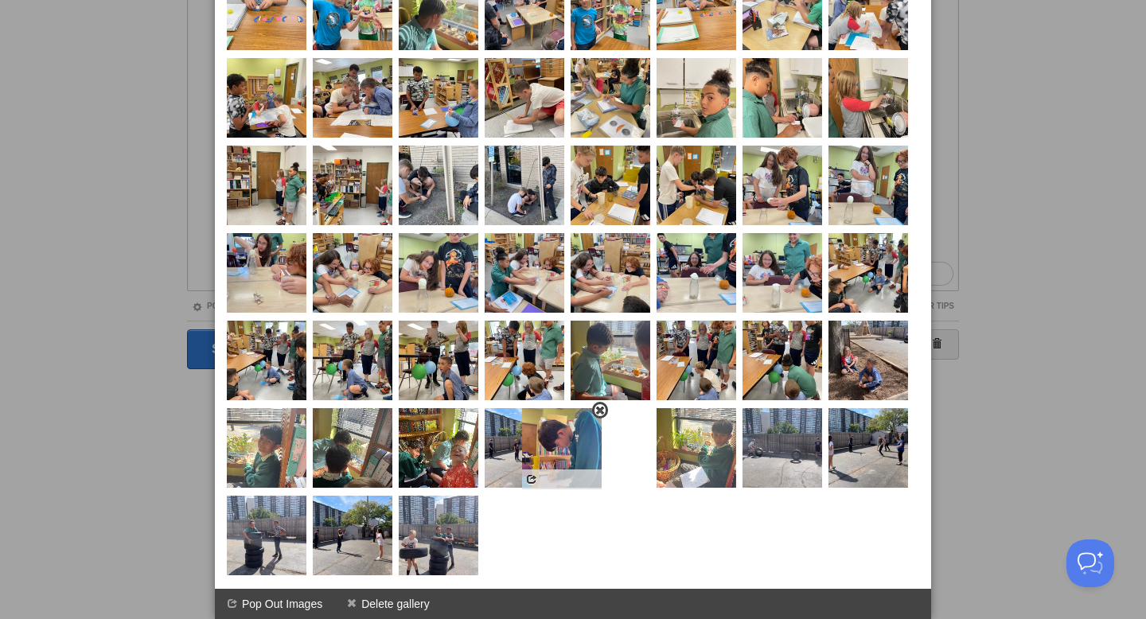
drag, startPoint x: 619, startPoint y: 456, endPoint x: 545, endPoint y: 455, distance: 74.0
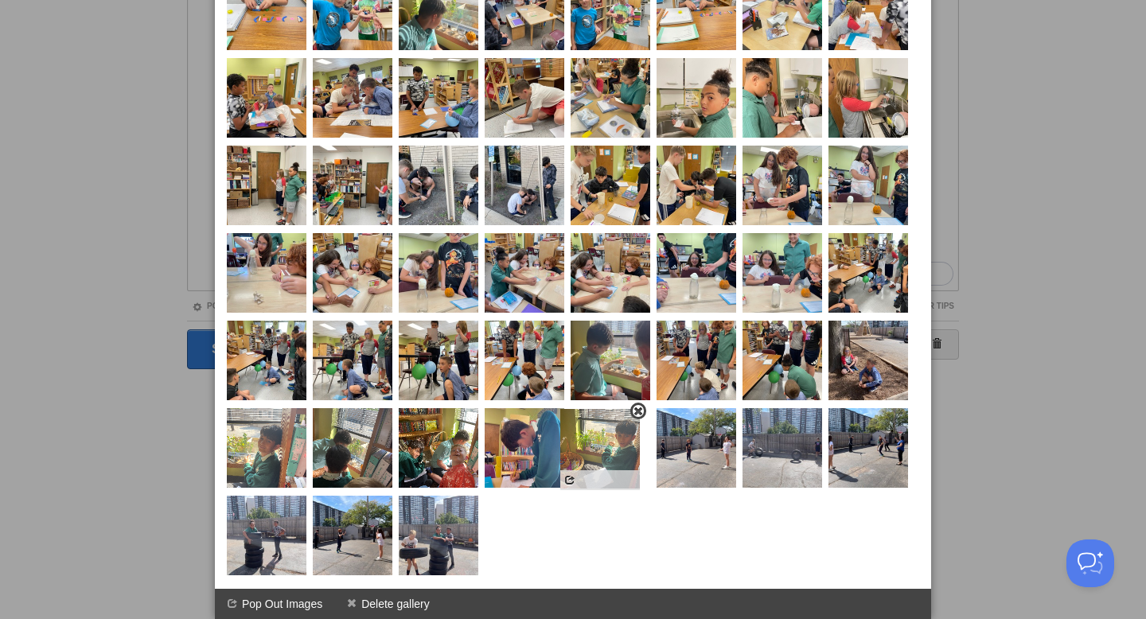
drag, startPoint x: 706, startPoint y: 451, endPoint x: 604, endPoint y: 447, distance: 101.9
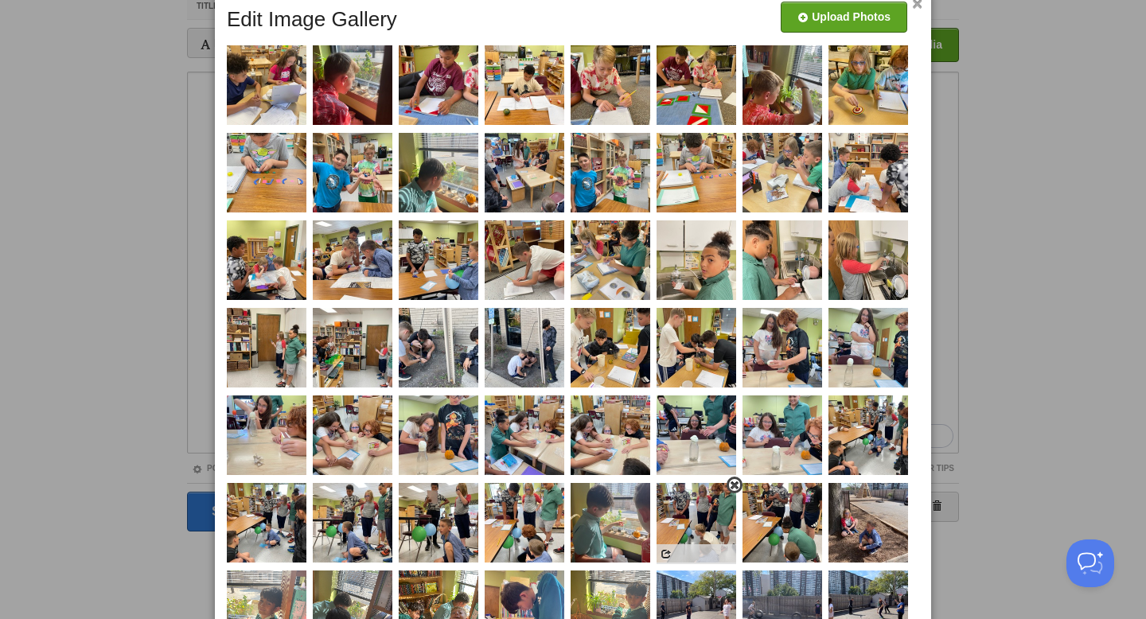
scroll to position [100, 0]
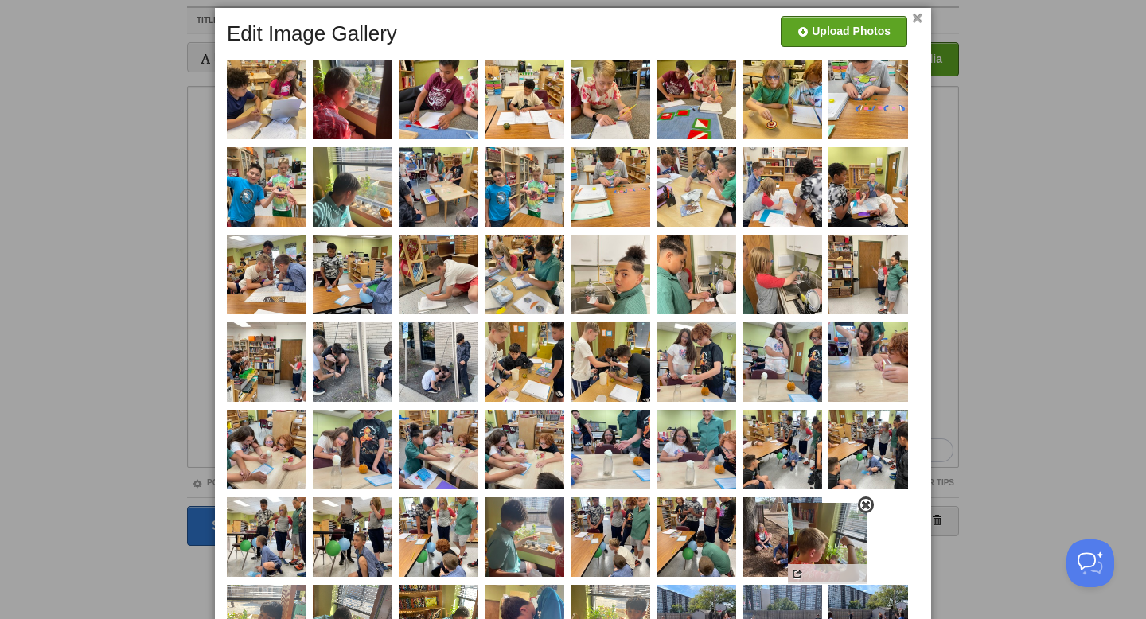
drag, startPoint x: 794, startPoint y: 108, endPoint x: 840, endPoint y: 552, distance: 445.7
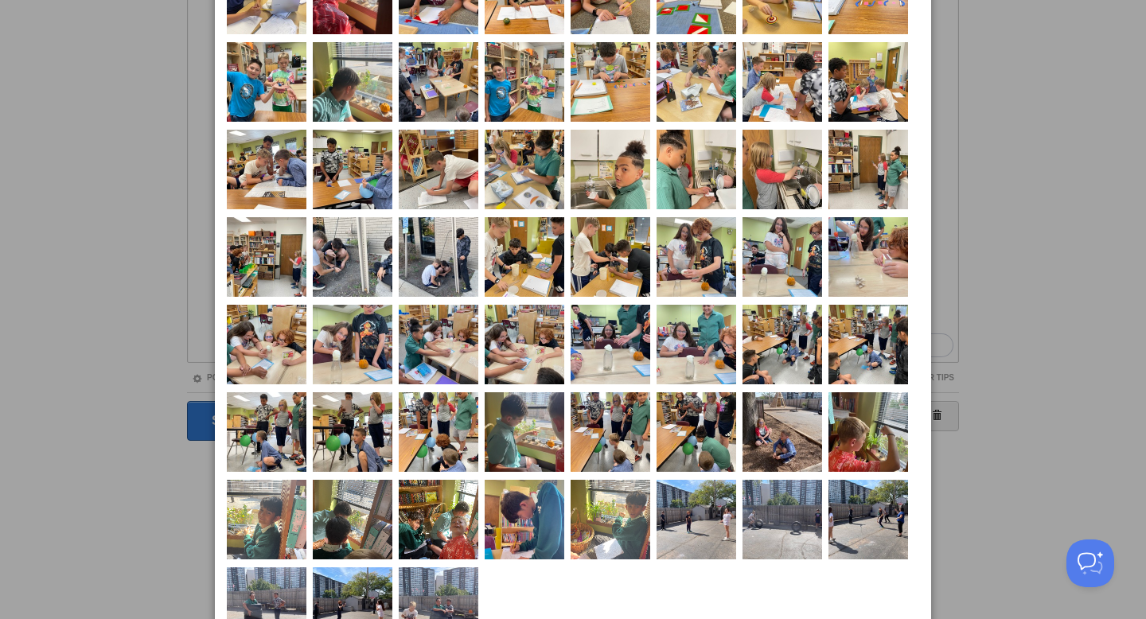
scroll to position [208, 0]
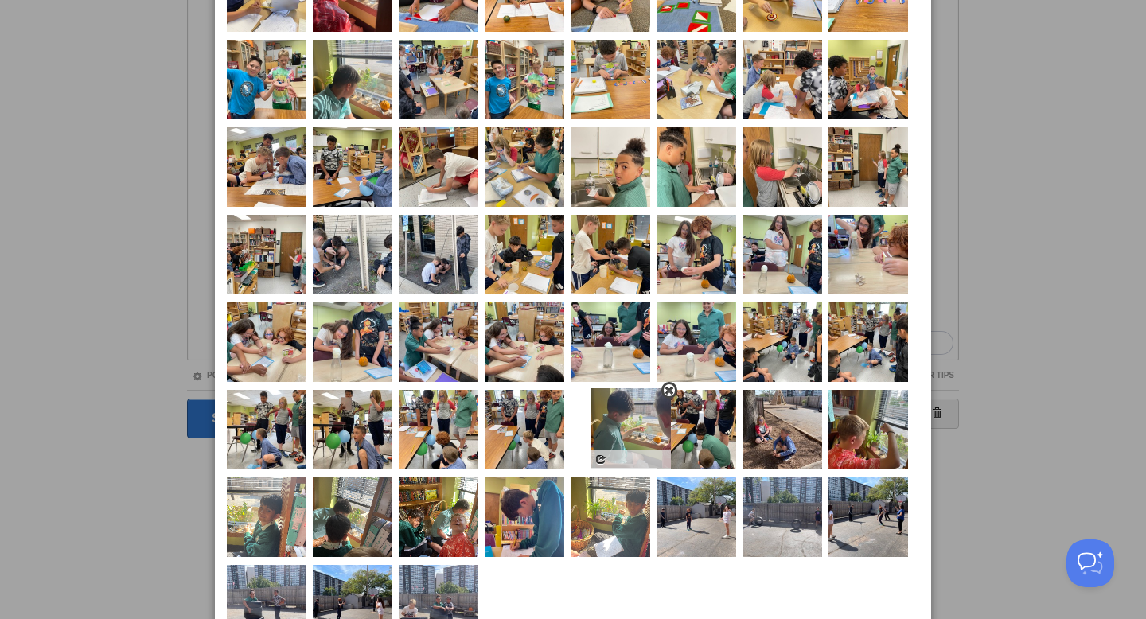
drag, startPoint x: 530, startPoint y: 429, endPoint x: 637, endPoint y: 427, distance: 106.7
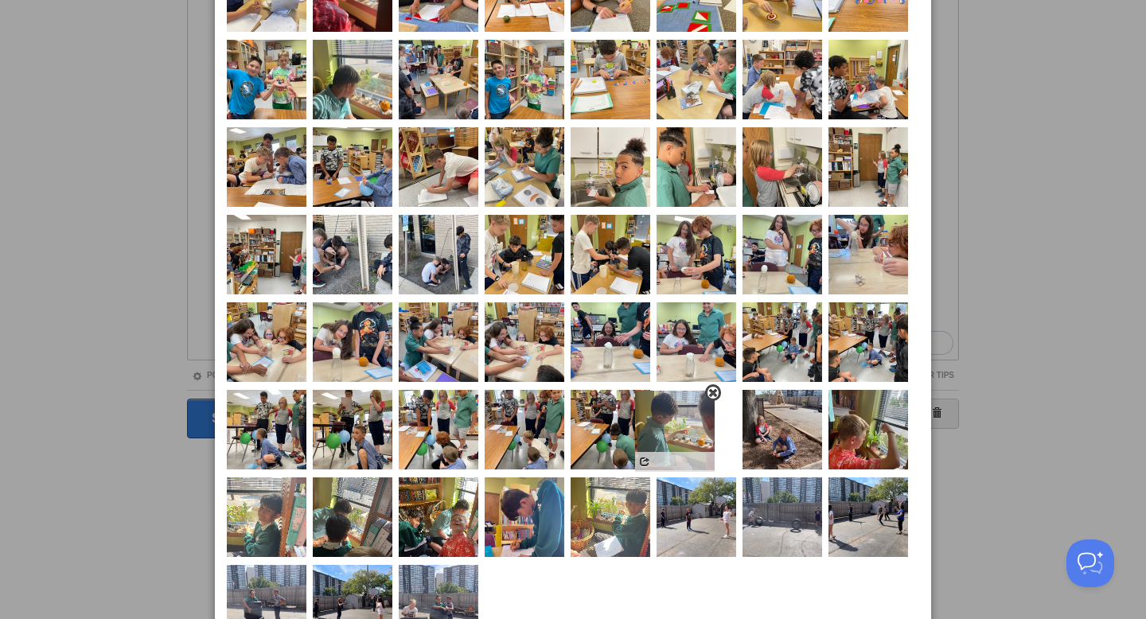
drag, startPoint x: 621, startPoint y: 424, endPoint x: 697, endPoint y: 424, distance: 75.6
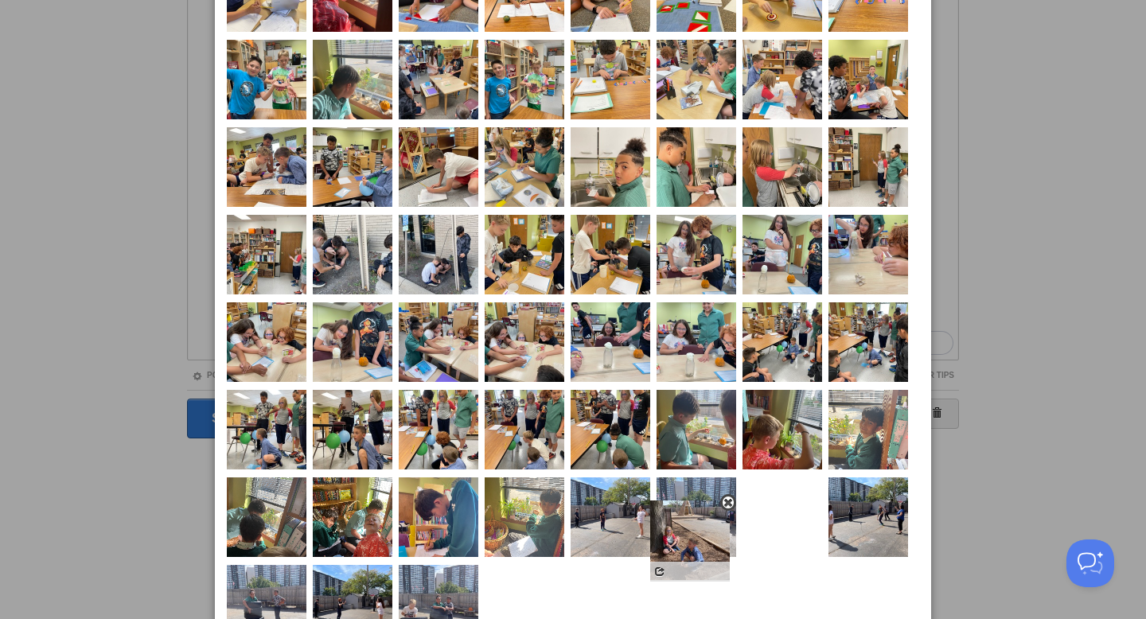
drag, startPoint x: 784, startPoint y: 423, endPoint x: 690, endPoint y: 533, distance: 144.5
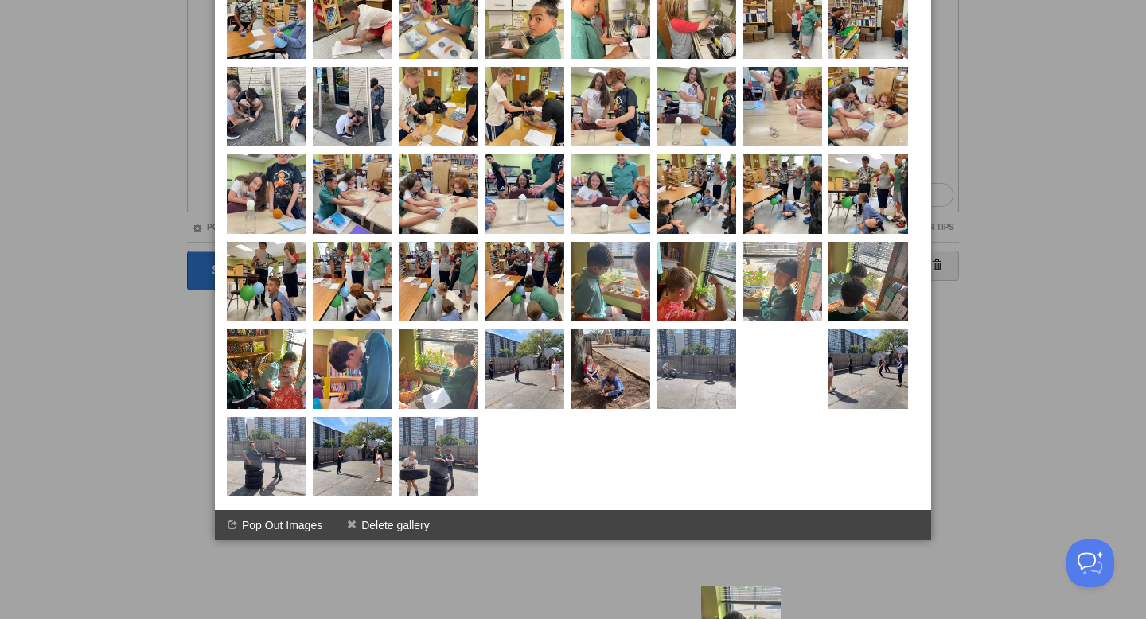
scroll to position [277, 0]
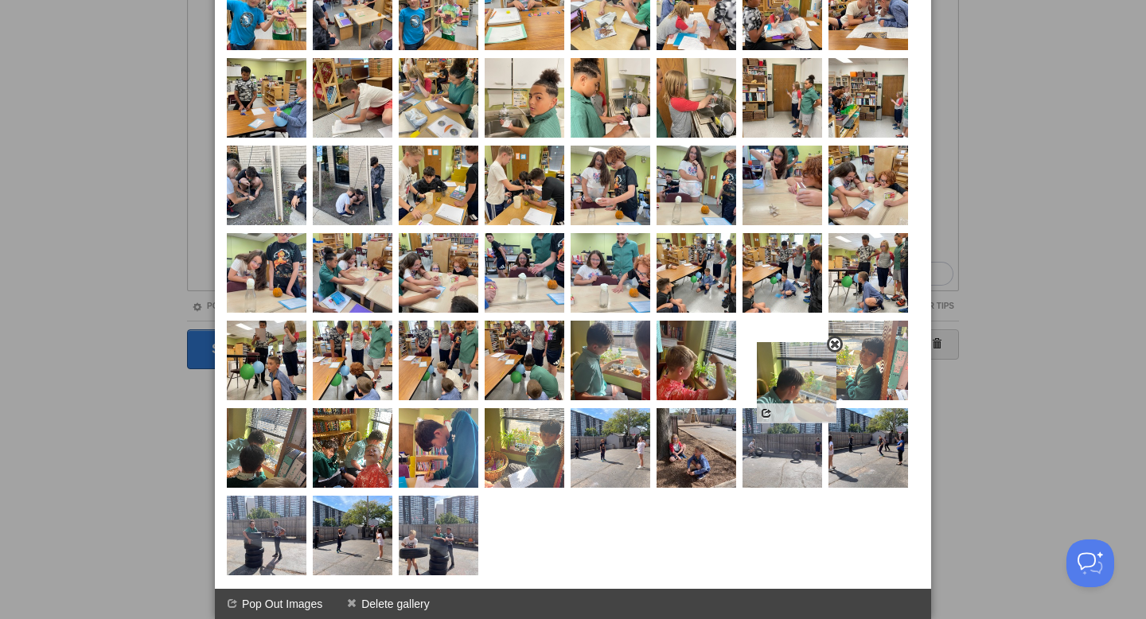
drag, startPoint x: 346, startPoint y: 259, endPoint x: 790, endPoint y: 373, distance: 458.3
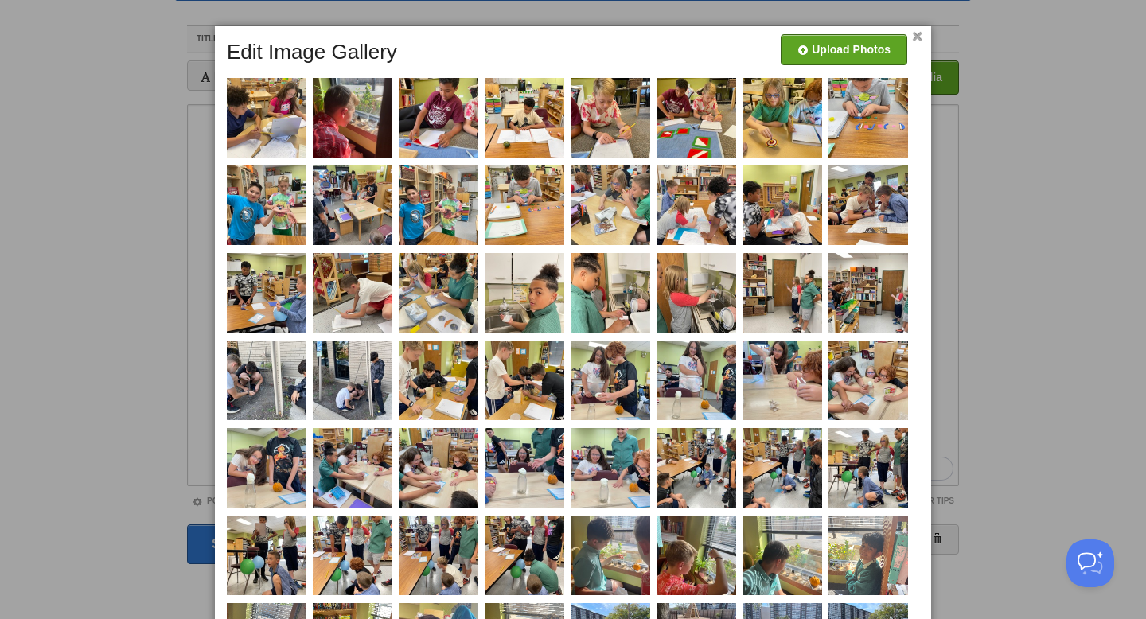
scroll to position [80, 0]
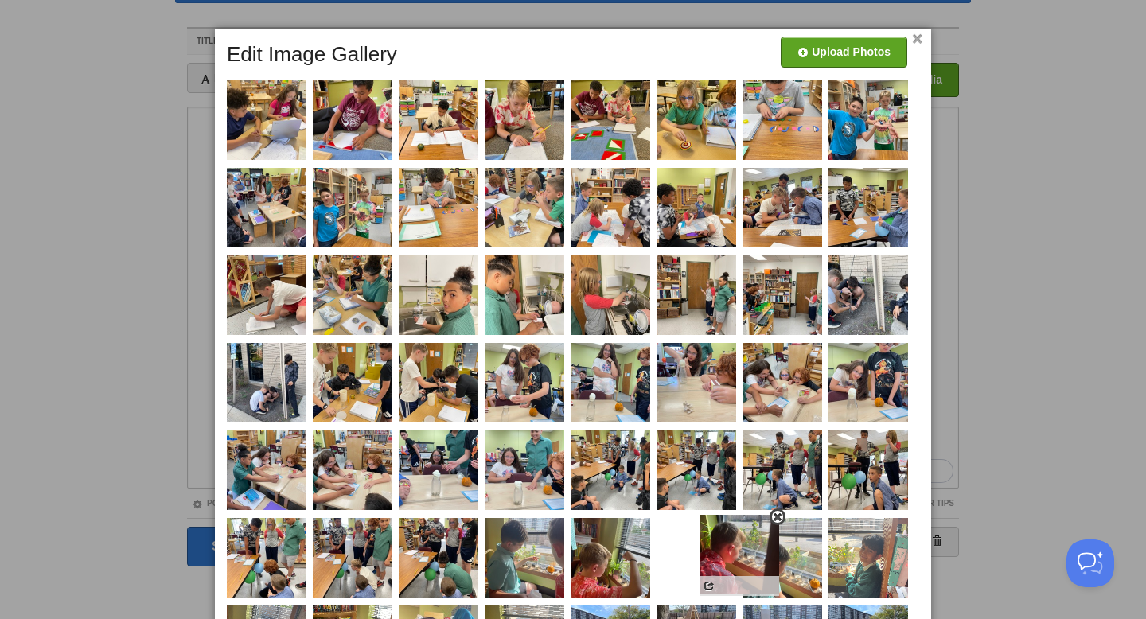
drag, startPoint x: 340, startPoint y: 118, endPoint x: 727, endPoint y: 552, distance: 581.9
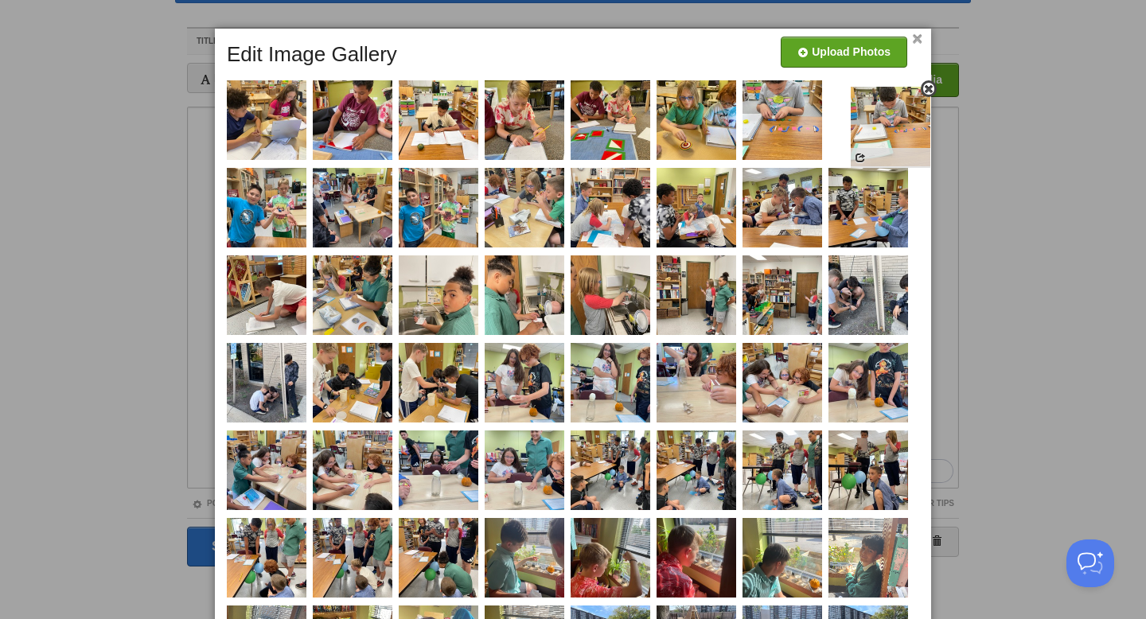
drag, startPoint x: 412, startPoint y: 213, endPoint x: 862, endPoint y: 130, distance: 457.4
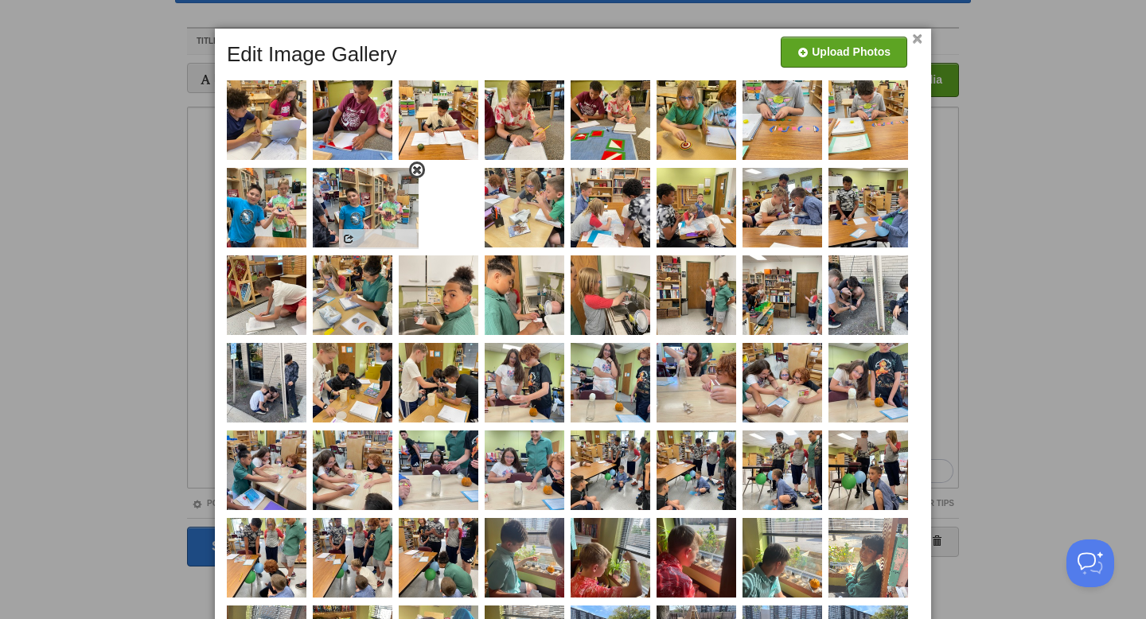
drag, startPoint x: 454, startPoint y: 207, endPoint x: 379, endPoint y: 204, distance: 74.9
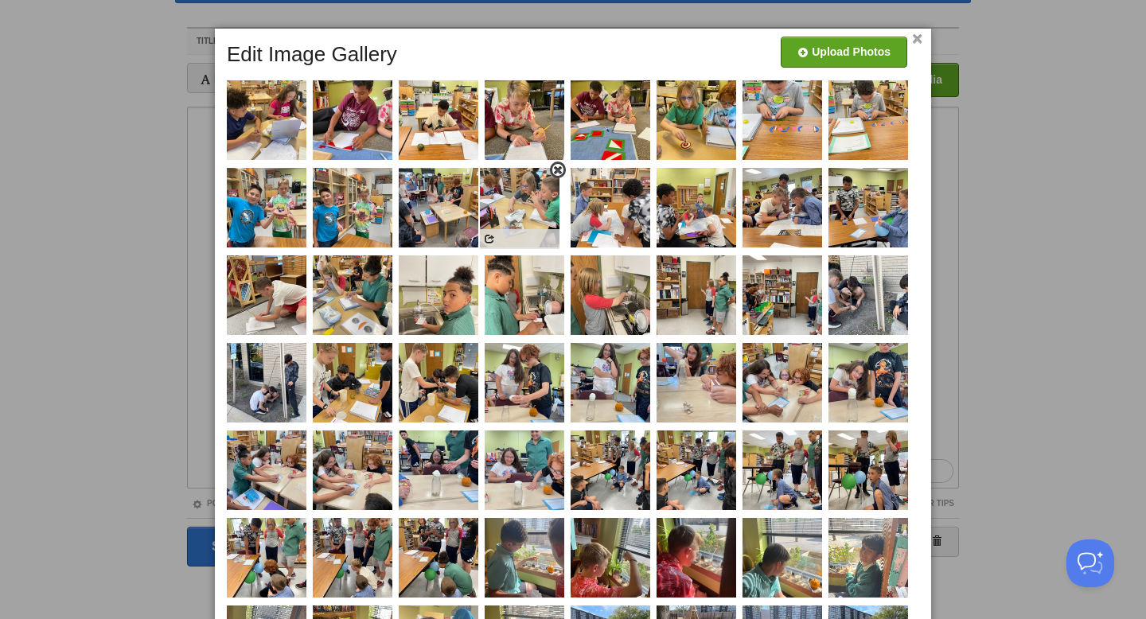
drag, startPoint x: 520, startPoint y: 209, endPoint x: 457, endPoint y: 209, distance: 62.9
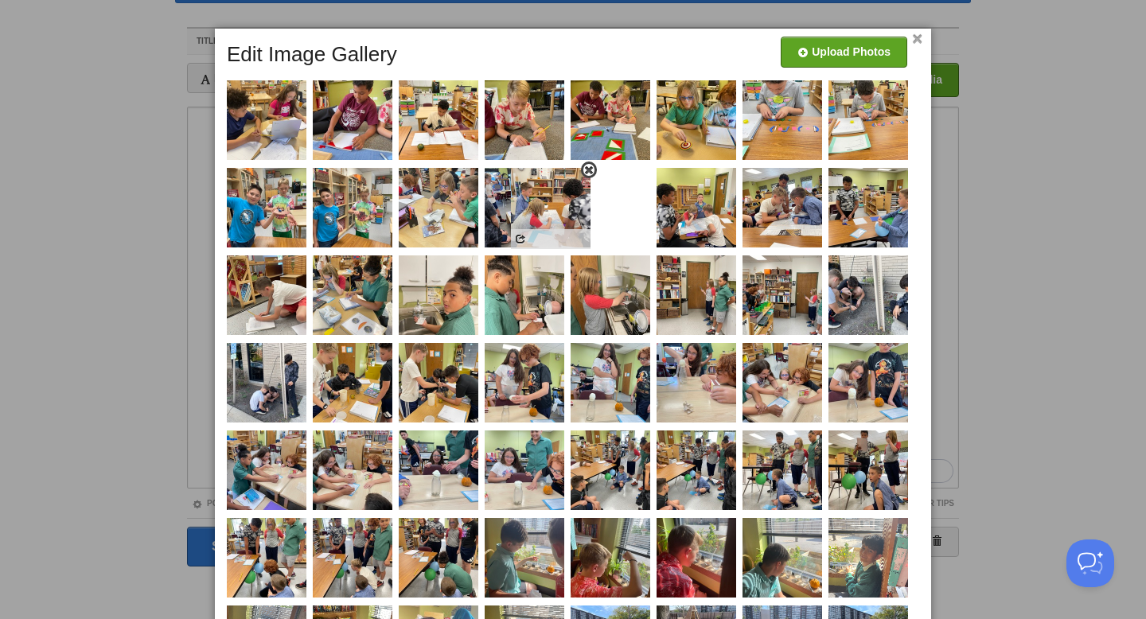
drag, startPoint x: 624, startPoint y: 205, endPoint x: 544, endPoint y: 206, distance: 79.6
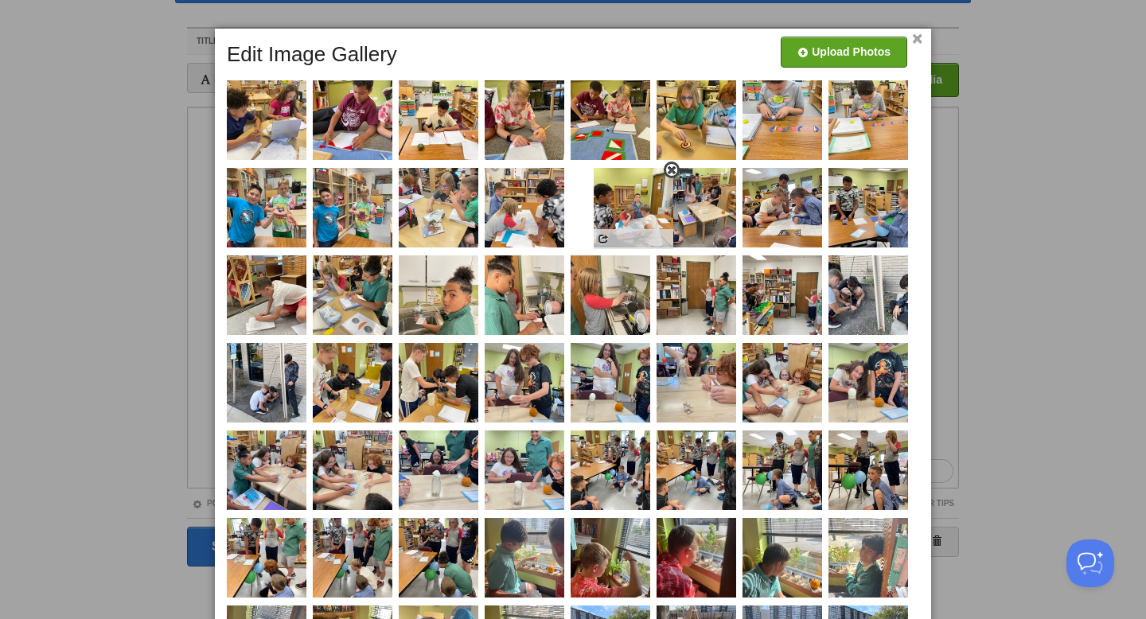
drag, startPoint x: 696, startPoint y: 209, endPoint x: 615, endPoint y: 208, distance: 80.4
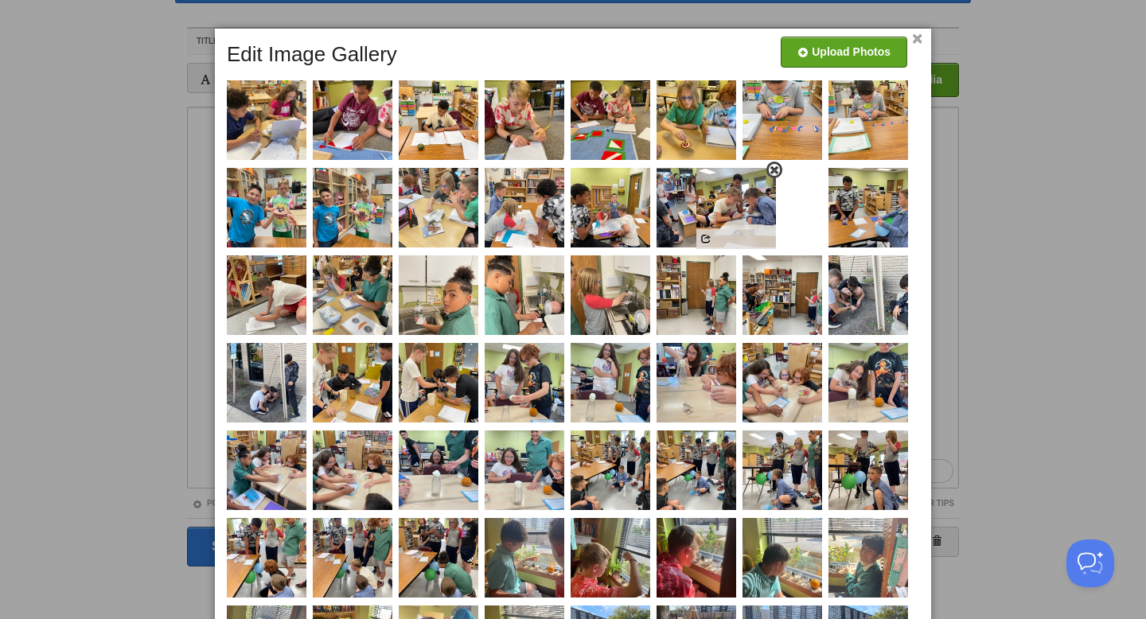
drag, startPoint x: 806, startPoint y: 213, endPoint x: 728, endPoint y: 212, distance: 78.8
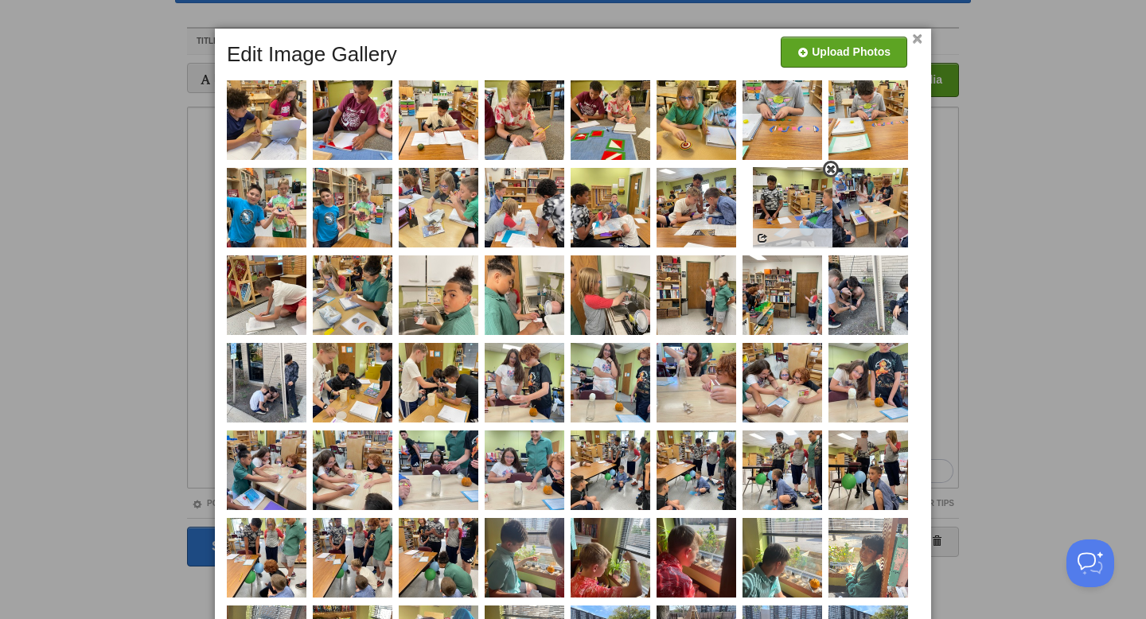
drag, startPoint x: 874, startPoint y: 219, endPoint x: 797, endPoint y: 218, distance: 77.2
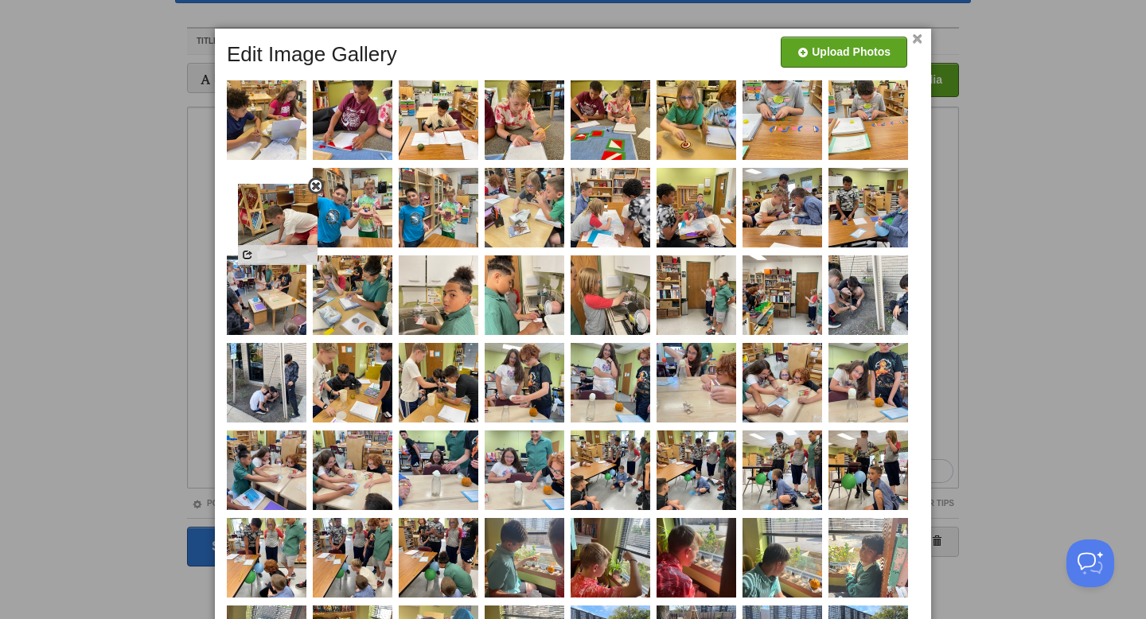
drag, startPoint x: 256, startPoint y: 293, endPoint x: 275, endPoint y: 205, distance: 89.6
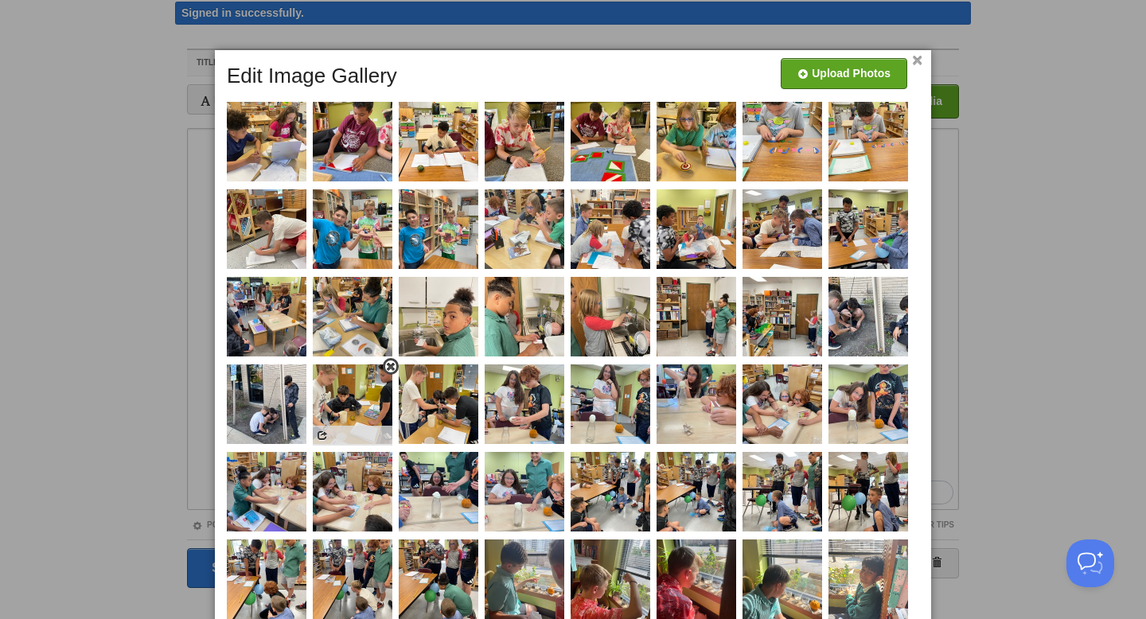
scroll to position [50, 0]
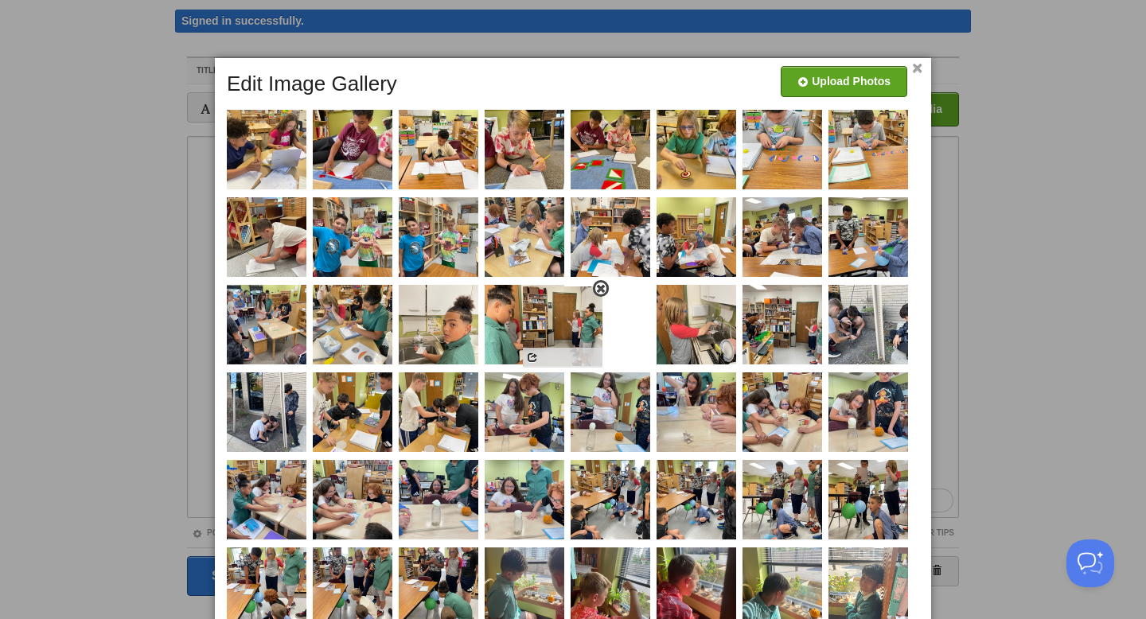
drag, startPoint x: 699, startPoint y: 334, endPoint x: 563, endPoint y: 334, distance: 136.1
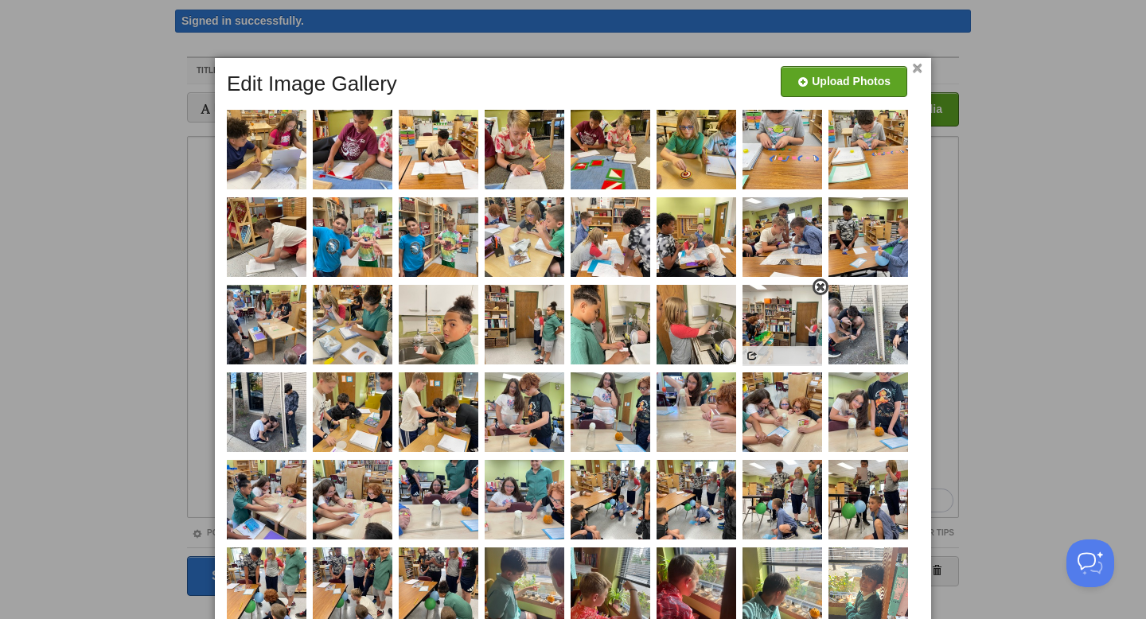
click at [787, 329] on img at bounding box center [783, 325] width 80 height 80
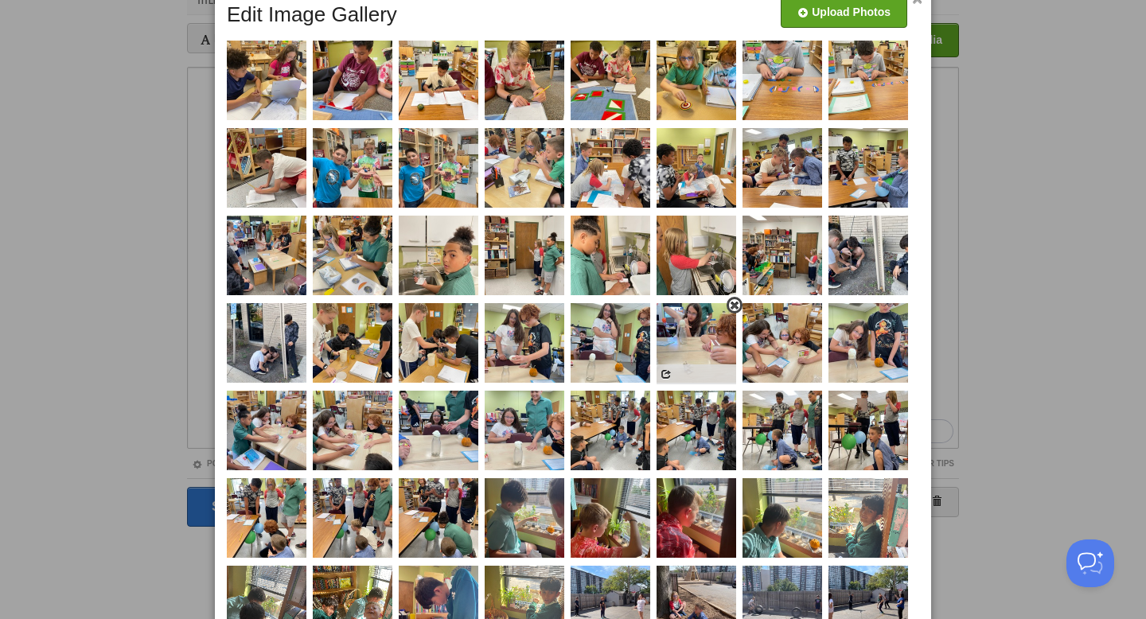
scroll to position [121, 0]
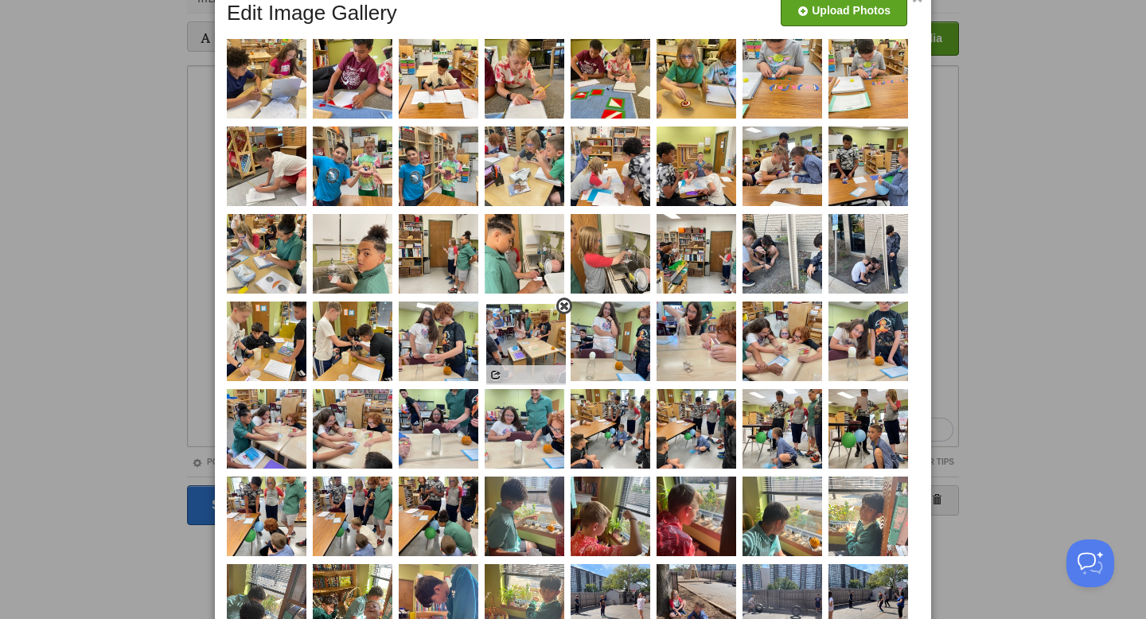
drag, startPoint x: 267, startPoint y: 252, endPoint x: 527, endPoint y: 341, distance: 274.6
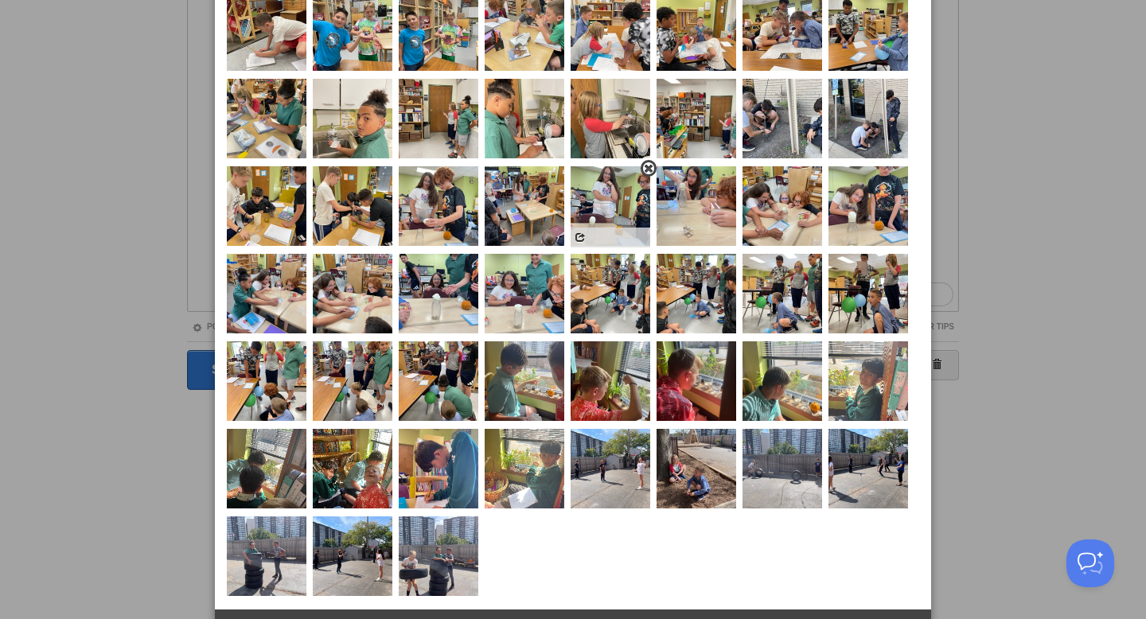
scroll to position [277, 0]
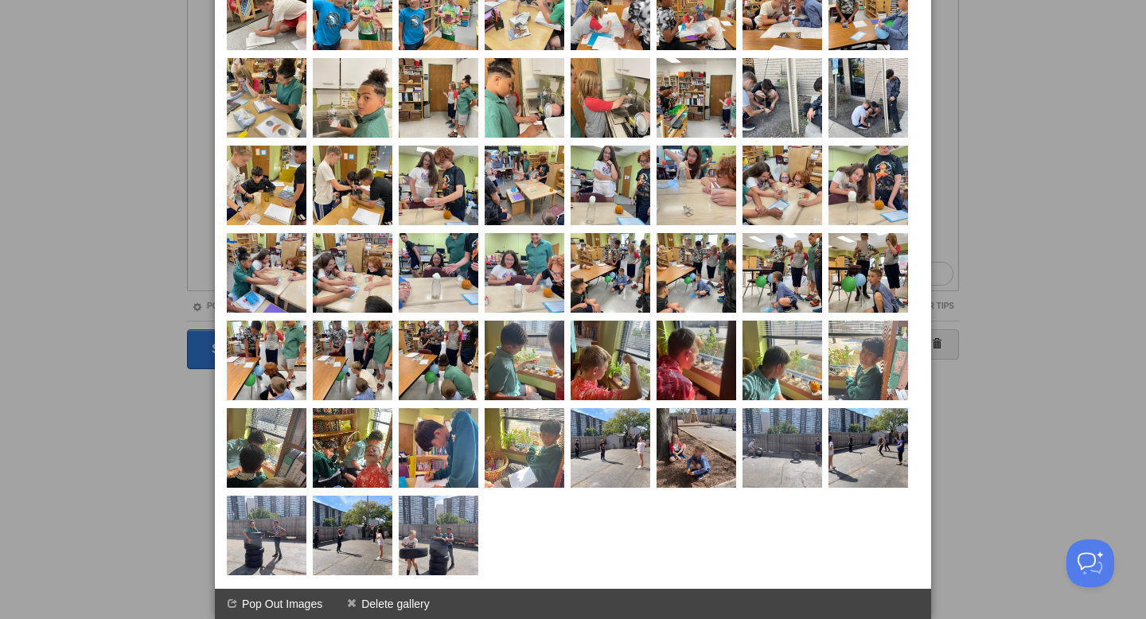
click at [1016, 355] on div at bounding box center [573, 309] width 1146 height 619
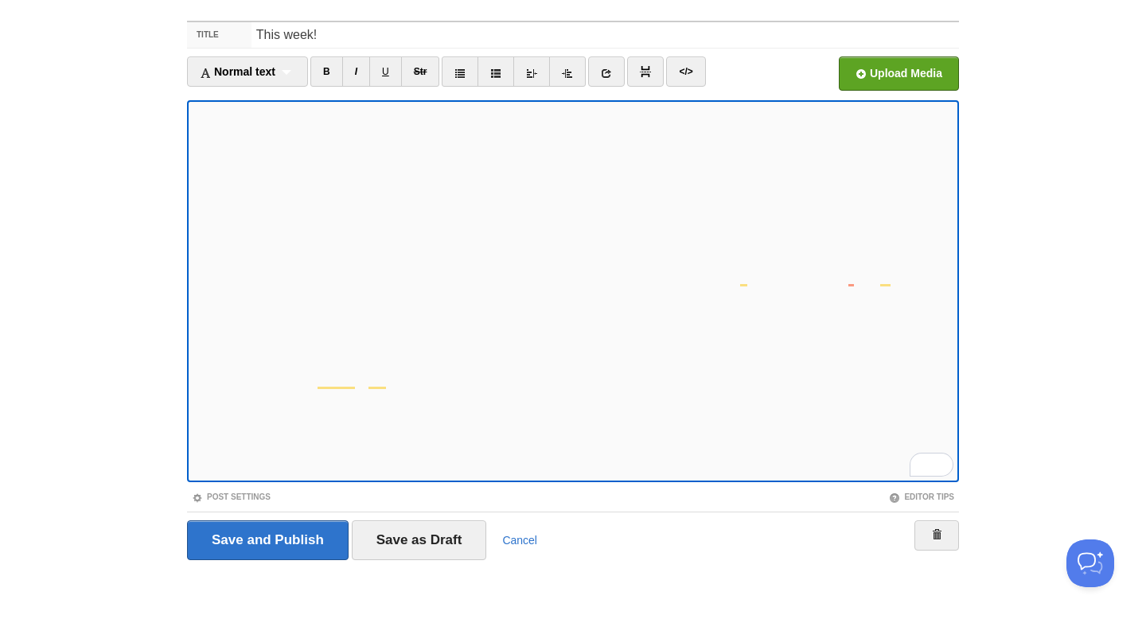
scroll to position [71, 0]
click at [426, 537] on input "Save as Draft" at bounding box center [419, 541] width 135 height 40
